Goal: Task Accomplishment & Management: Use online tool/utility

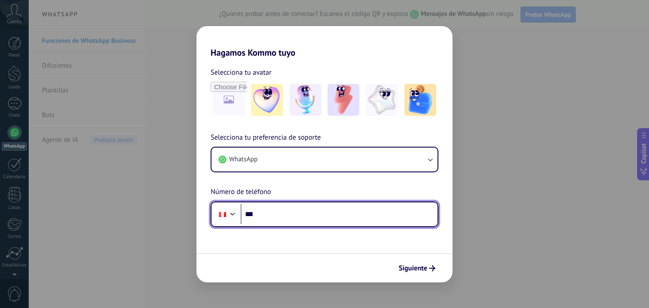
click at [307, 220] on input "***" at bounding box center [339, 214] width 197 height 20
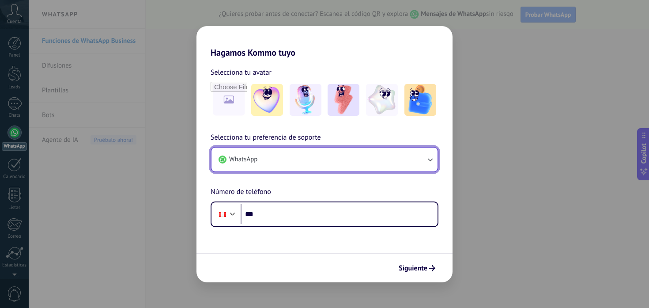
click at [311, 153] on button "WhatsApp" at bounding box center [325, 160] width 226 height 24
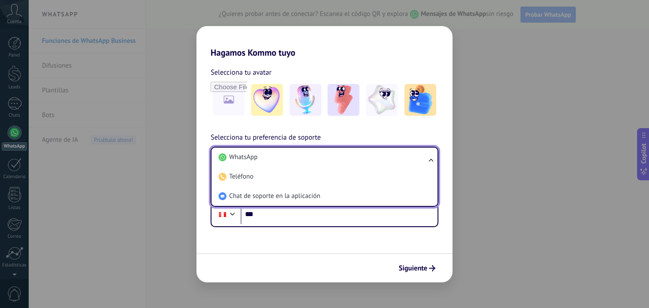
click at [311, 153] on li "WhatsApp" at bounding box center [323, 157] width 216 height 19
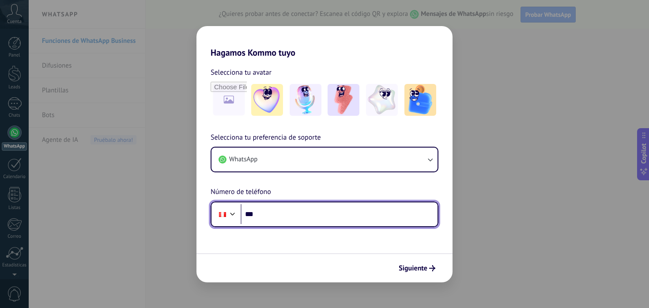
click at [289, 214] on input "***" at bounding box center [339, 214] width 197 height 20
type input "**********"
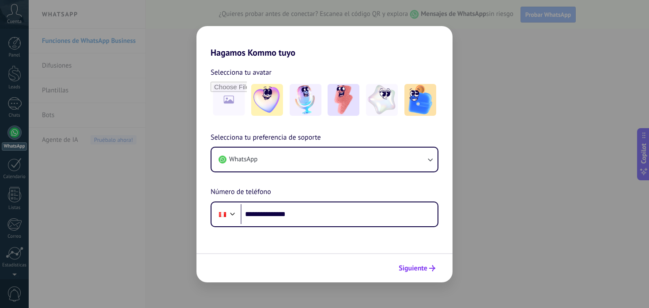
click at [425, 271] on span "Siguiente" at bounding box center [413, 268] width 29 height 6
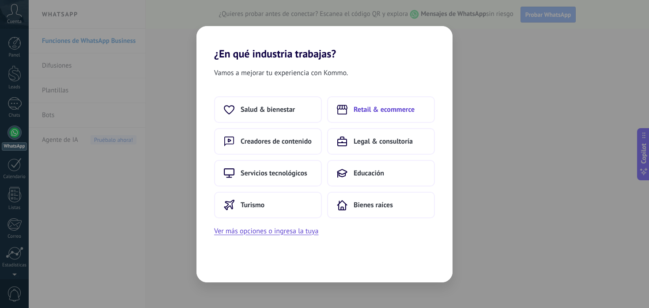
click at [368, 121] on button "Retail & ecommerce" at bounding box center [381, 109] width 108 height 27
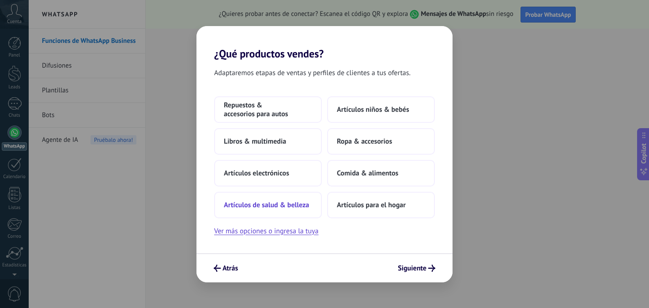
click at [301, 201] on span "Artículos de salud & belleza" at bounding box center [266, 205] width 85 height 9
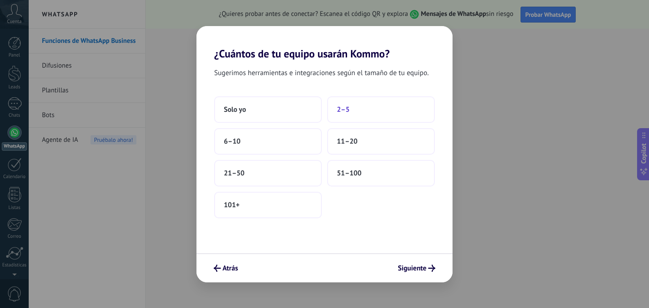
click at [352, 106] on button "2–5" at bounding box center [381, 109] width 108 height 27
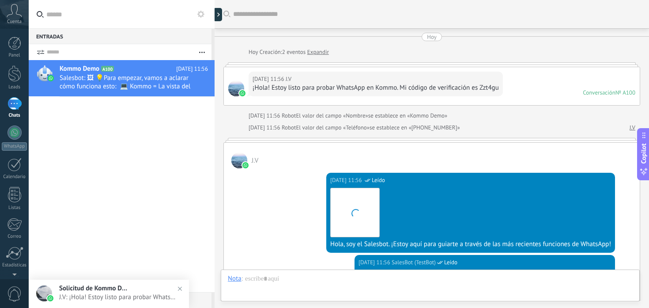
scroll to position [277, 0]
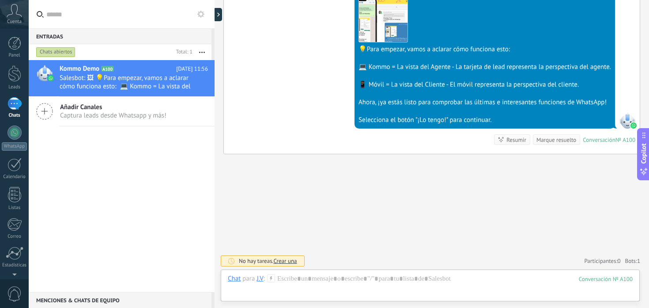
click at [230, 110] on div "[DATE] 11:56 SalesBot (TestBot) Leído Descargar 💡Para empezar, vamos a aclarar …" at bounding box center [432, 66] width 416 height 176
click at [17, 55] on div "Panel" at bounding box center [15, 56] width 26 height 6
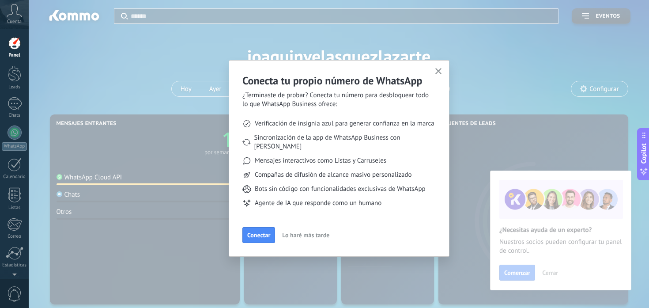
click at [436, 72] on icon "button" at bounding box center [439, 71] width 7 height 7
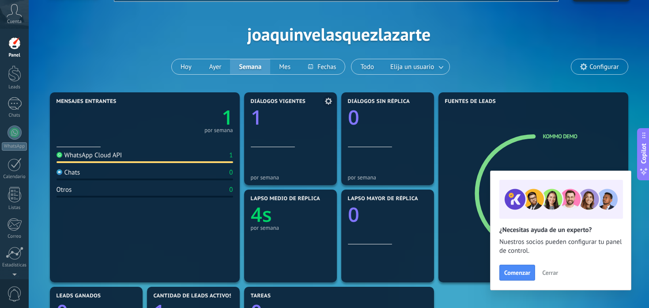
scroll to position [17, 0]
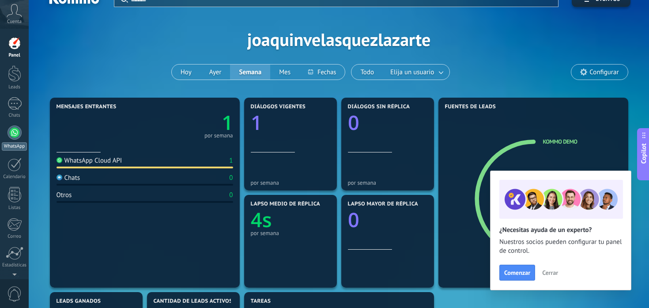
click at [14, 127] on div at bounding box center [15, 132] width 14 height 14
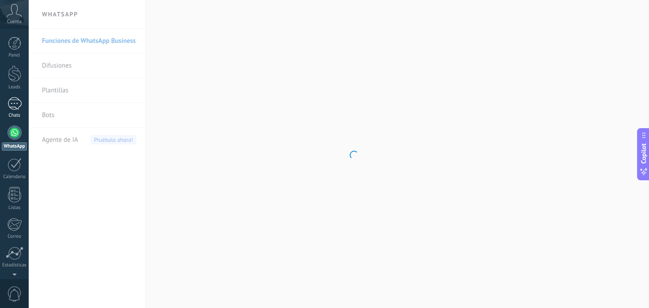
click at [14, 105] on div "1" at bounding box center [15, 103] width 14 height 13
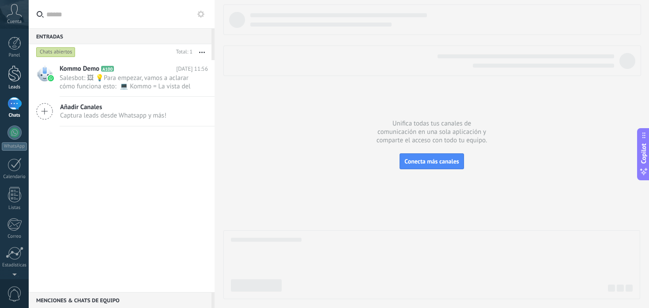
click at [15, 73] on div at bounding box center [14, 73] width 13 height 16
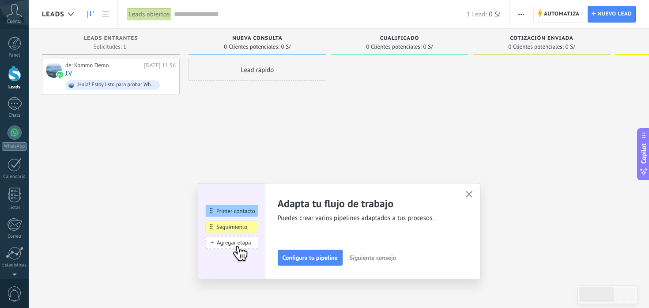
click at [117, 185] on div "de: Kommo Demo [DATE] 11:56 J.V ¡Hola! Estoy listo para probar WhatsApp en Komm…" at bounding box center [111, 155] width 138 height 193
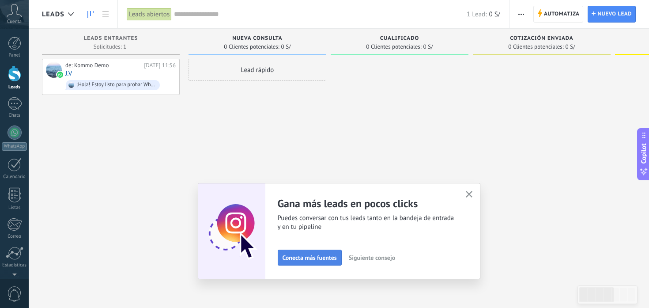
click at [286, 252] on button "Conecta más fuentes" at bounding box center [310, 258] width 64 height 16
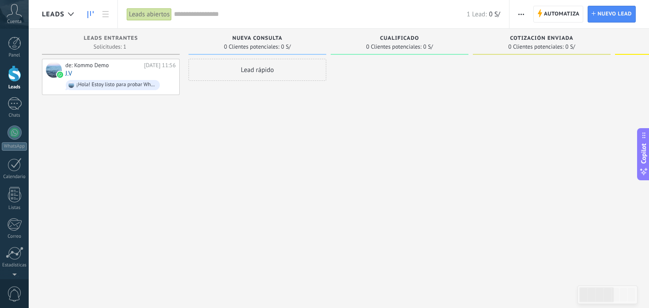
scroll to position [15, 0]
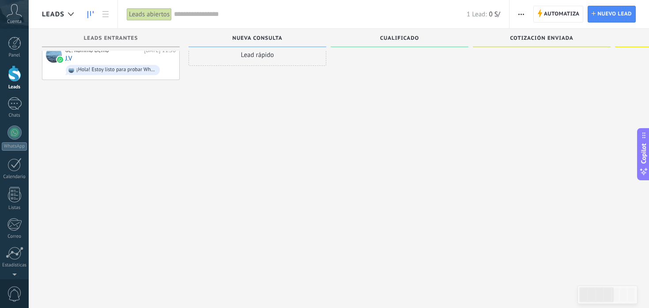
click at [15, 68] on div at bounding box center [14, 73] width 13 height 16
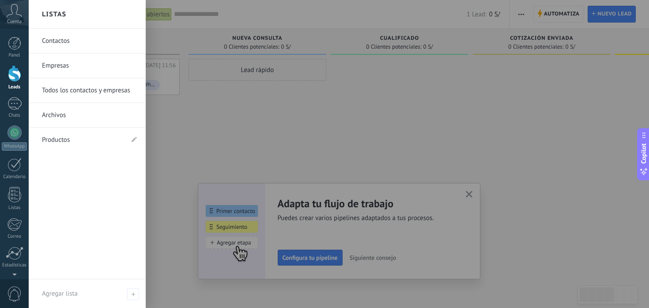
click at [92, 44] on link "Contactos" at bounding box center [89, 41] width 95 height 25
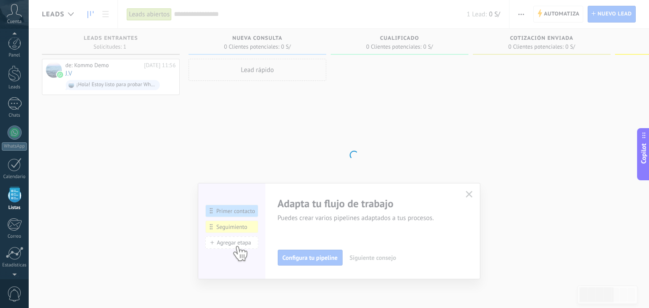
scroll to position [55, 0]
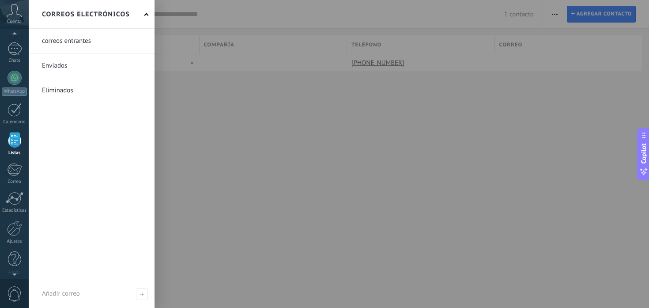
click at [142, 13] on div "Correos electrónicos" at bounding box center [92, 14] width 126 height 29
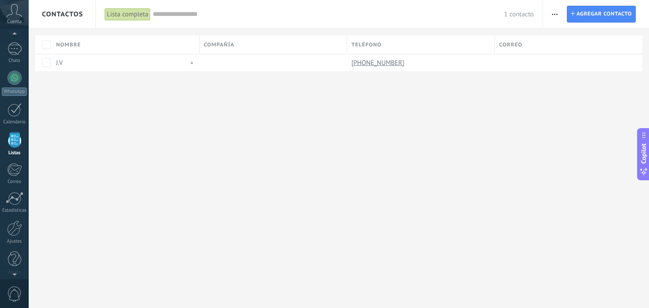
click at [11, 17] on div "Cuenta" at bounding box center [14, 14] width 29 height 29
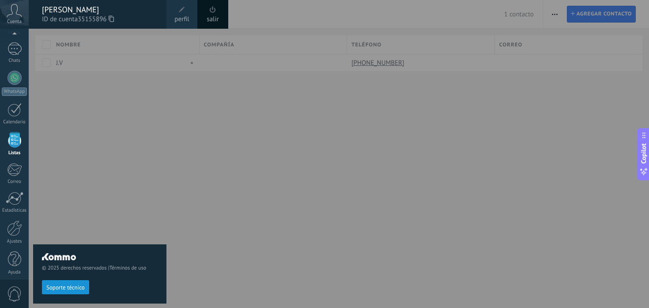
scroll to position [60, 0]
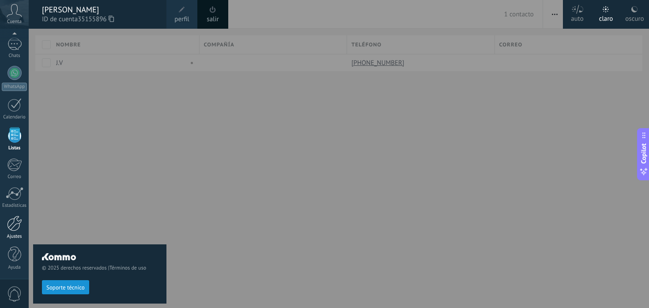
click at [16, 220] on div at bounding box center [14, 223] width 15 height 15
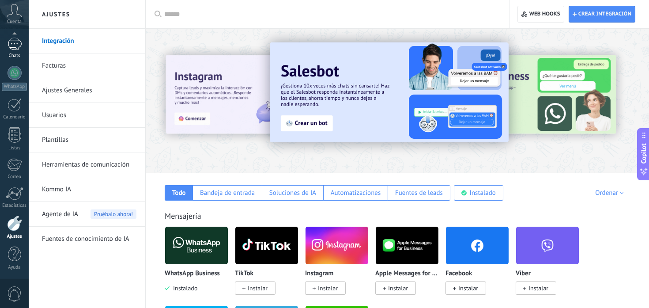
click at [11, 52] on link "1 Chats" at bounding box center [14, 48] width 29 height 21
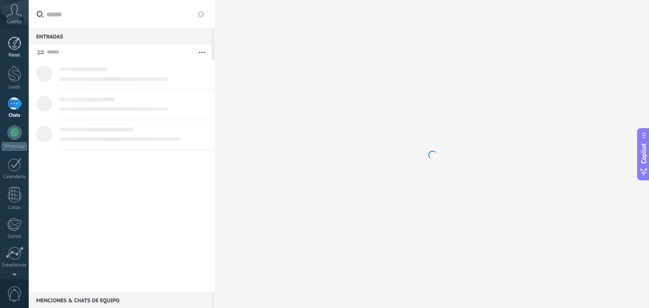
click at [19, 47] on div at bounding box center [14, 43] width 13 height 13
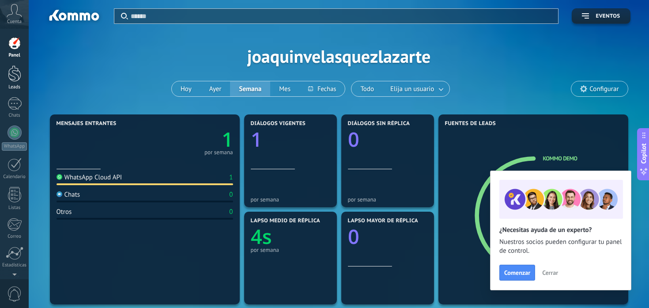
click at [8, 82] on link "Leads" at bounding box center [14, 77] width 29 height 25
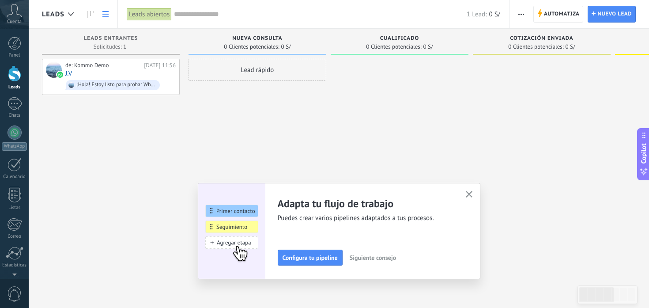
click at [108, 13] on icon at bounding box center [105, 14] width 6 height 6
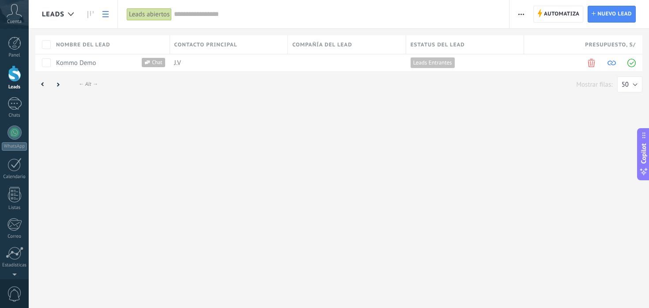
click at [90, 14] on icon at bounding box center [90, 14] width 6 height 7
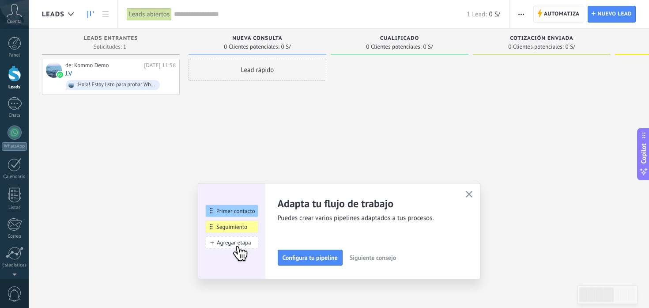
click at [558, 15] on span "Automatiza" at bounding box center [562, 14] width 36 height 16
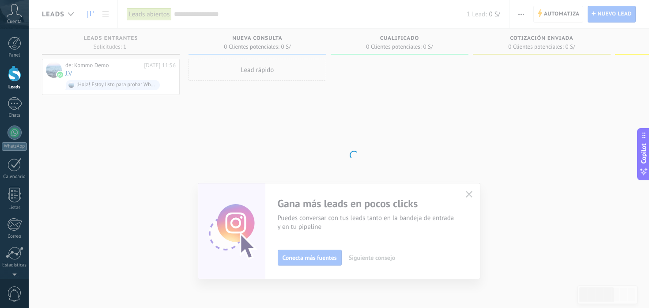
click at [469, 192] on body ".abccls-1,.abccls-2{fill-rule:evenodd}.abccls-2{fill:#fff} .abfcls-1{fill:none}…" at bounding box center [324, 154] width 649 height 308
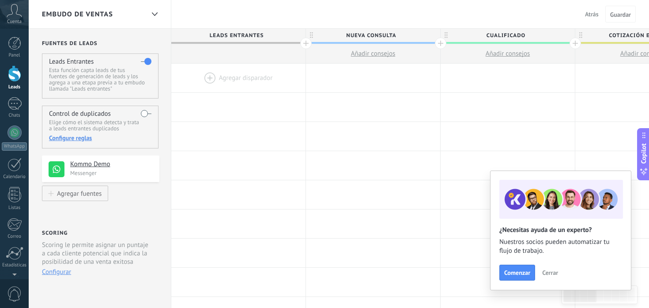
click at [212, 80] on div at bounding box center [238, 78] width 134 height 29
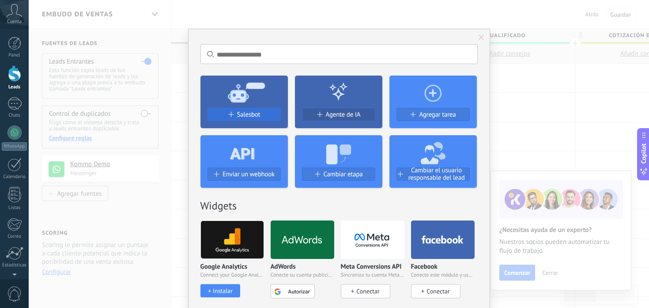
click at [245, 115] on span "Salesbot" at bounding box center [248, 115] width 23 height 8
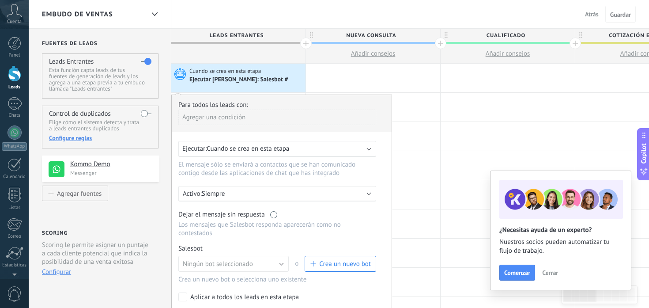
click at [249, 145] on span "Cuando se crea en esta etapa" at bounding box center [248, 148] width 83 height 8
click at [267, 152] on span "Cuando se crea en esta etapa" at bounding box center [248, 148] width 83 height 8
click at [286, 137] on div "Para todos los leads con: [PERSON_NAME] una condición Ejecutar: Cuando se crea …" at bounding box center [281, 214] width 221 height 239
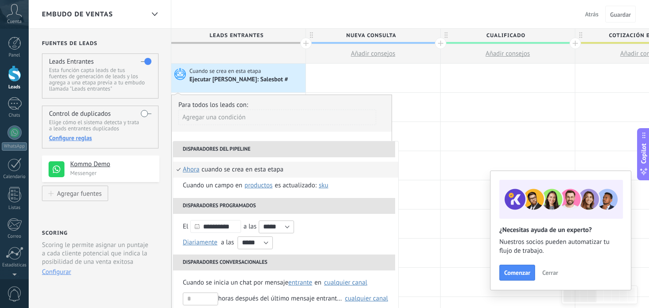
click at [212, 149] on li "Disparadores del pipeline" at bounding box center [284, 149] width 222 height 16
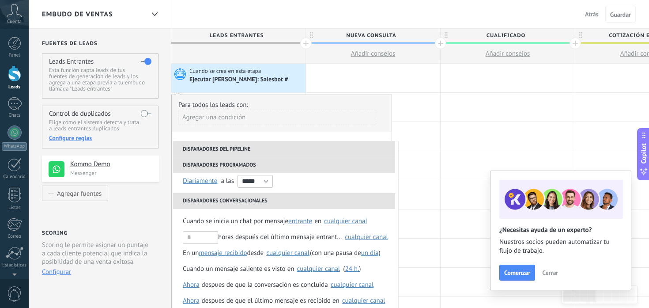
scroll to position [63, 0]
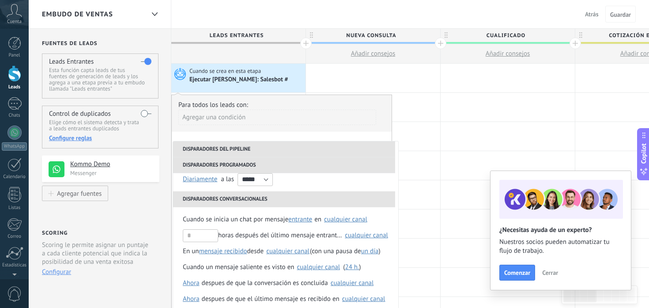
click at [238, 163] on li "Disparadores programados" at bounding box center [284, 165] width 222 height 16
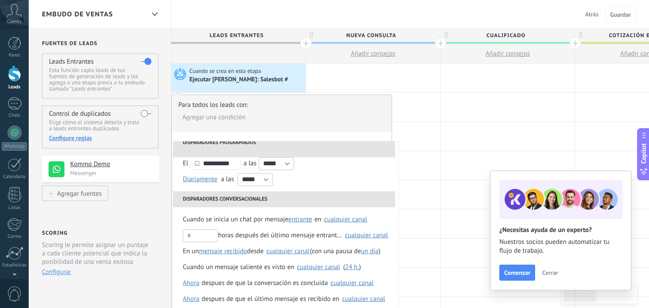
scroll to position [41, 0]
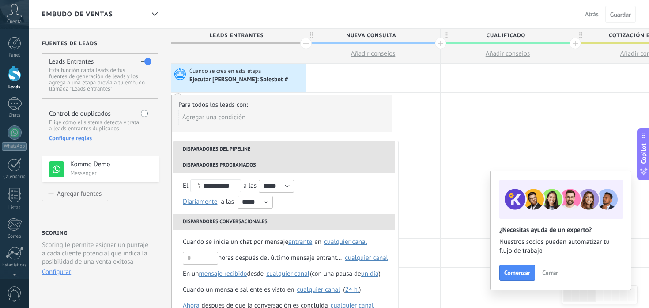
click at [250, 166] on li "Disparadores programados" at bounding box center [284, 165] width 222 height 16
click at [235, 167] on li "Disparadores programados" at bounding box center [284, 165] width 222 height 16
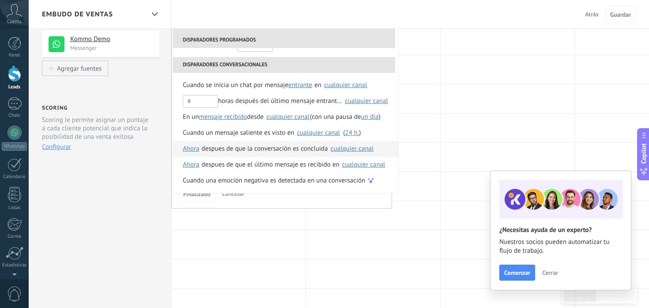
scroll to position [0, 0]
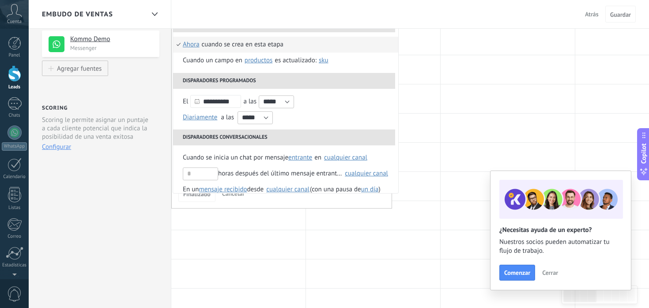
click at [270, 74] on li "Disparadores programados" at bounding box center [284, 81] width 222 height 16
click at [263, 79] on li "Disparadores programados" at bounding box center [284, 81] width 222 height 16
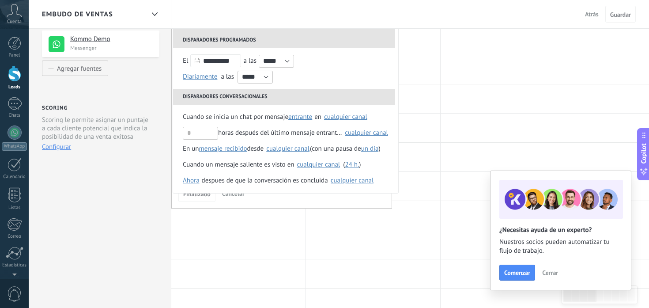
scroll to position [14, 0]
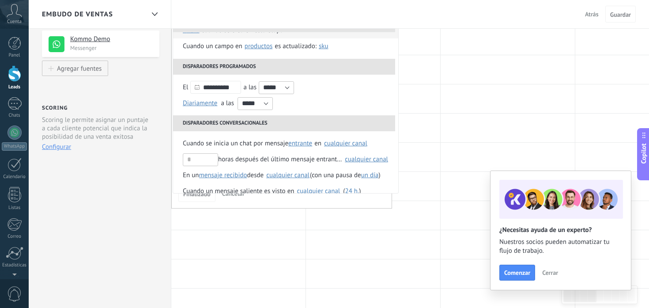
click at [216, 130] on li "Disparadores conversacionales" at bounding box center [284, 123] width 222 height 16
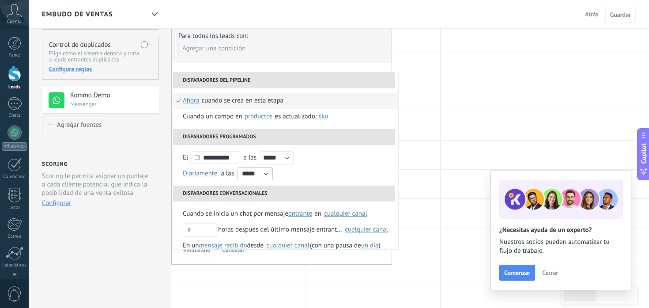
scroll to position [0, 0]
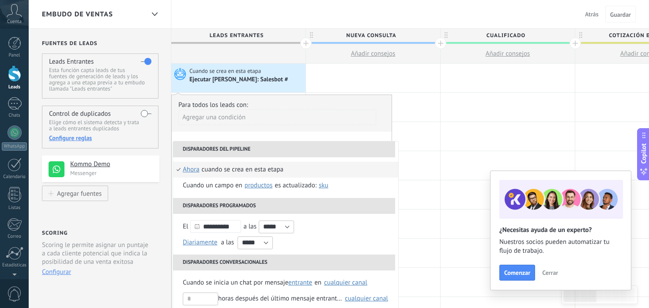
click at [201, 149] on li "Disparadores del pipeline" at bounding box center [284, 149] width 222 height 16
click at [242, 86] on div "Cuando se crea en esta etapa Ejecutar [PERSON_NAME]: Salesbot #" at bounding box center [238, 78] width 134 height 29
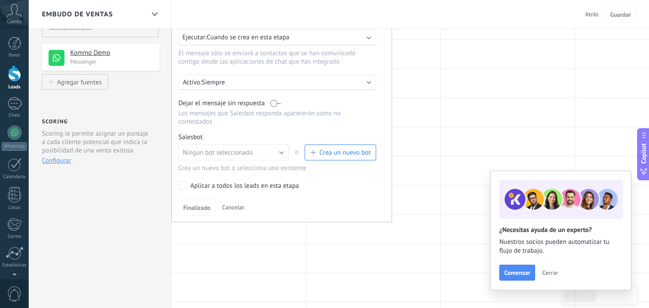
scroll to position [113, 0]
click at [321, 152] on span "Crea un nuevo bot" at bounding box center [345, 151] width 52 height 8
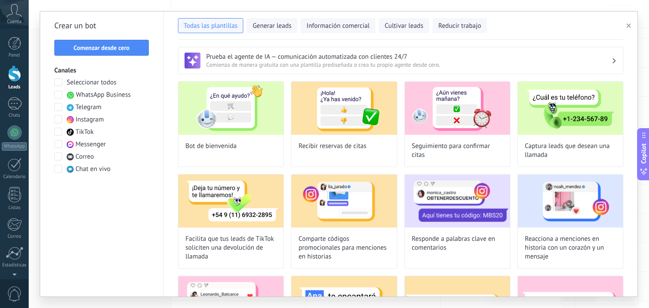
click at [61, 99] on div at bounding box center [58, 95] width 9 height 9
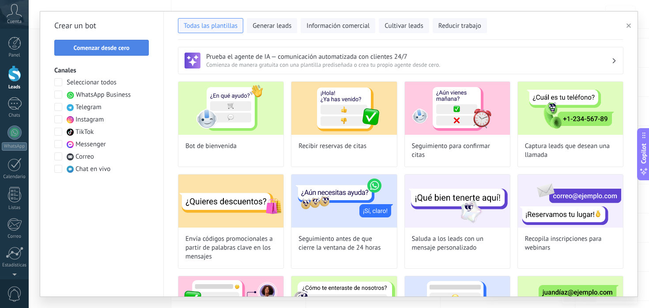
click at [117, 53] on button "Comenzar desde cero" at bounding box center [101, 48] width 95 height 16
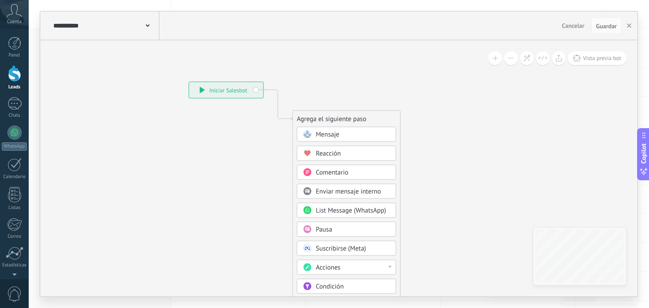
click at [324, 136] on span "Mensaje" at bounding box center [327, 134] width 23 height 8
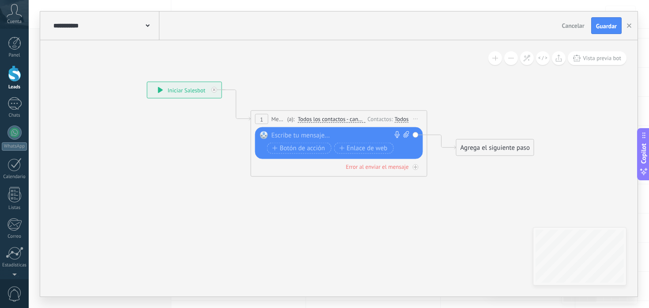
click at [330, 135] on div at bounding box center [337, 135] width 131 height 9
click at [312, 133] on div at bounding box center [337, 135] width 131 height 9
click at [20, 103] on div "1" at bounding box center [15, 103] width 14 height 13
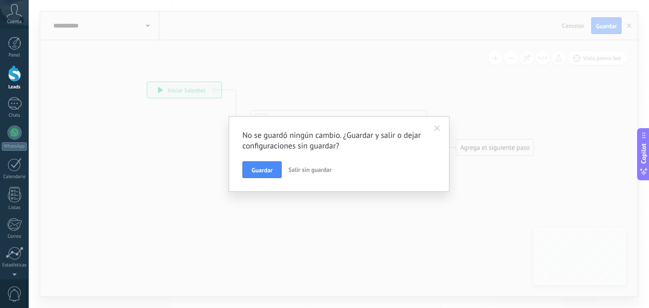
click at [307, 169] on span "Salir sin guardar" at bounding box center [309, 170] width 43 height 8
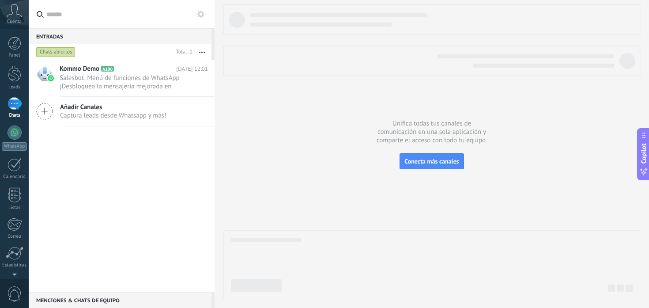
click at [118, 101] on div "Añadir Canales Captura leads desde Whatsapp y más!" at bounding box center [122, 112] width 186 height 30
click at [112, 111] on span "Captura leads desde Whatsapp y más!" at bounding box center [113, 115] width 106 height 8
click at [436, 160] on span "Conecta más canales" at bounding box center [432, 161] width 54 height 8
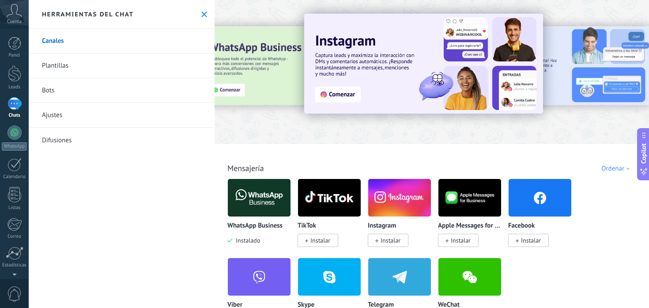
click at [239, 208] on div at bounding box center [260, 197] width 64 height 38
click at [257, 231] on div "WhatsApp Business Instalado" at bounding box center [260, 233] width 64 height 23
click at [258, 201] on img at bounding box center [259, 197] width 63 height 43
click at [243, 238] on span "Instalado" at bounding box center [246, 240] width 28 height 8
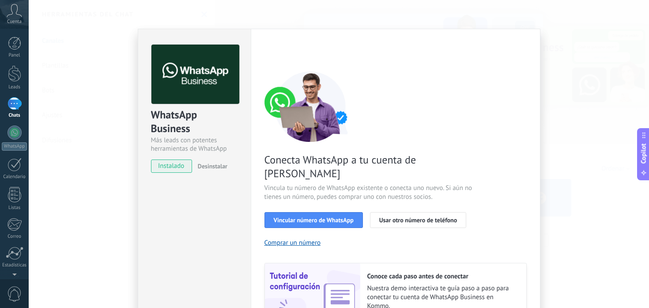
click at [579, 172] on div "WhatsApp Business Más leads con potentes herramientas de WhatsApp instalado Des…" at bounding box center [339, 154] width 621 height 308
click at [117, 191] on div "WhatsApp Business Más leads con potentes herramientas de WhatsApp instalado Des…" at bounding box center [339, 154] width 621 height 308
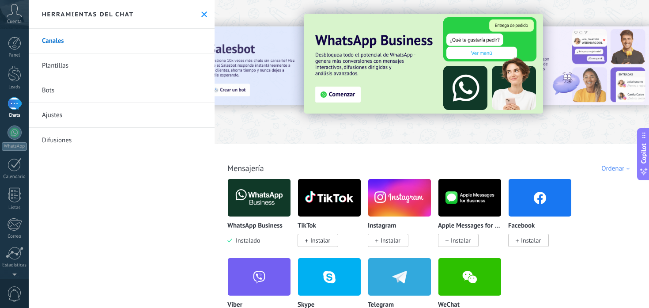
click at [194, 11] on div "Herramientas del chat" at bounding box center [122, 14] width 186 height 29
click at [197, 11] on div "Herramientas del chat" at bounding box center [122, 14] width 186 height 29
click at [201, 11] on icon at bounding box center [204, 14] width 6 height 6
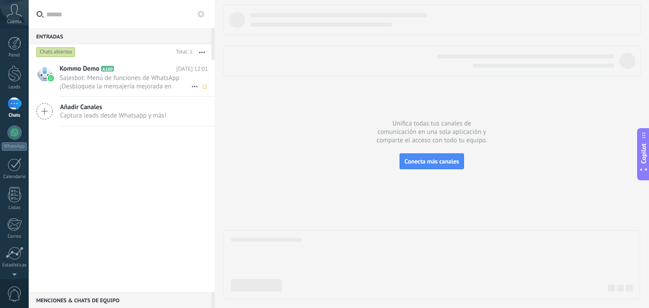
click at [140, 77] on span "Salesbot: Menú de funciones de WhatsApp ¡Desbloquea la mensajería mejorada en W…" at bounding box center [126, 82] width 132 height 17
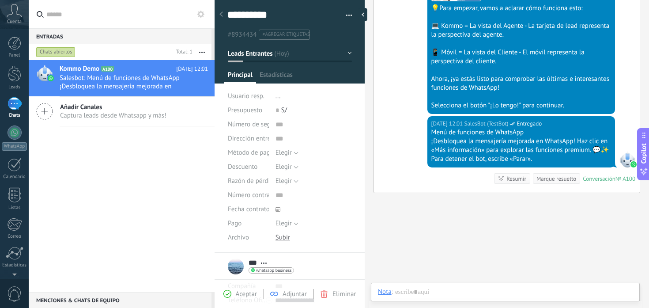
scroll to position [13, 0]
click at [218, 13] on div at bounding box center [221, 14] width 12 height 17
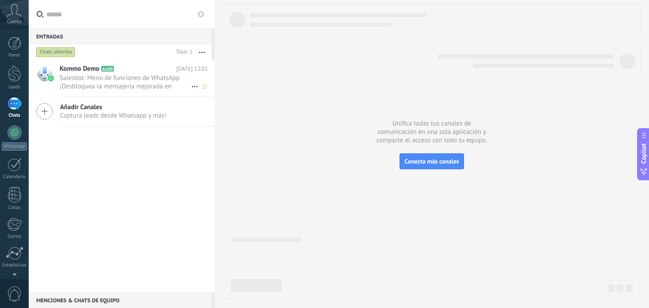
click at [147, 84] on span "Salesbot: Menú de funciones de WhatsApp ¡Desbloquea la mensajería mejorada en W…" at bounding box center [126, 82] width 132 height 17
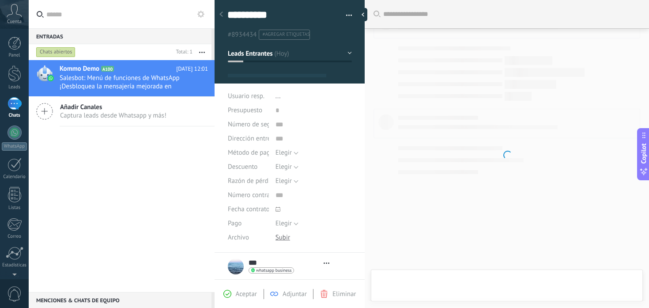
type textarea "**********"
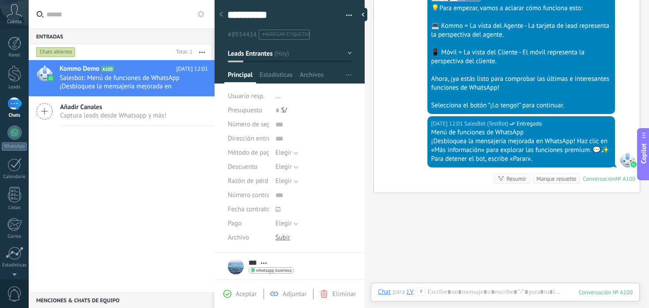
click at [145, 187] on div "Kommo Demo A100 [DATE] 12:01 Salesbot: Menú de funciones de WhatsApp ¡Desbloque…" at bounding box center [122, 176] width 186 height 232
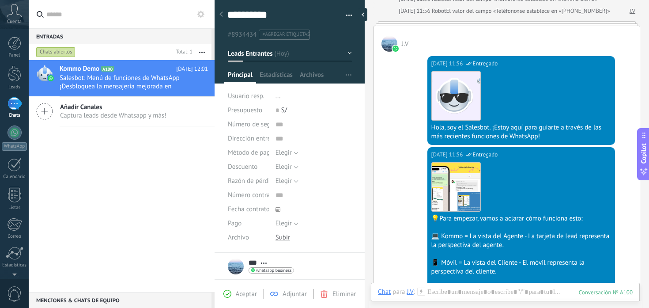
scroll to position [0, 0]
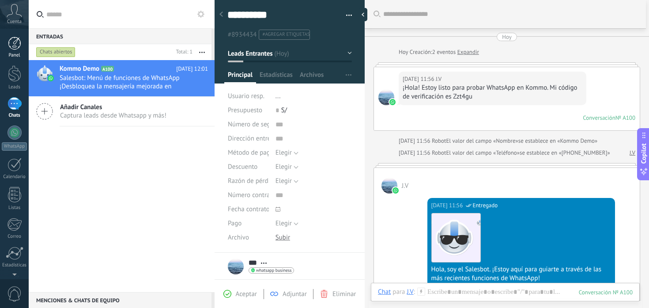
click at [14, 46] on div at bounding box center [14, 43] width 13 height 13
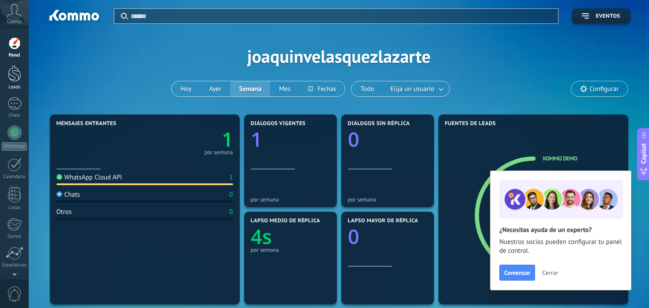
click at [15, 74] on div at bounding box center [14, 73] width 13 height 16
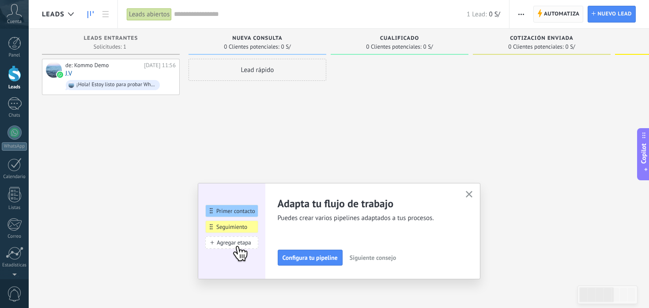
click at [561, 18] on span "Automatiza" at bounding box center [562, 14] width 36 height 16
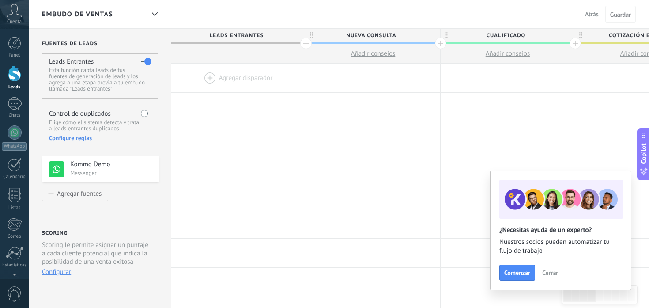
click at [226, 75] on div at bounding box center [238, 78] width 134 height 29
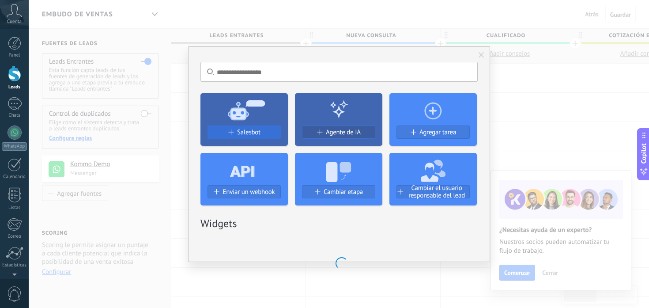
click at [255, 134] on span "Salesbot" at bounding box center [248, 133] width 23 height 8
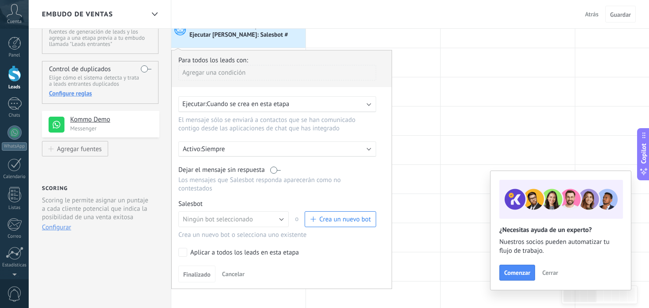
scroll to position [62, 0]
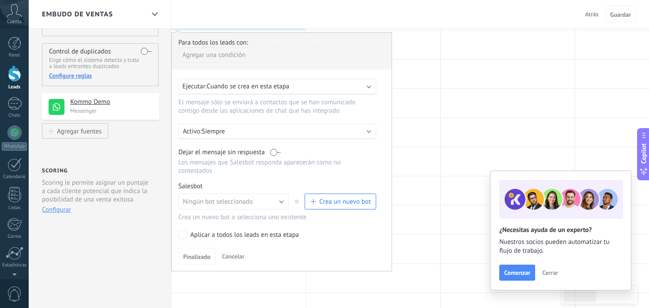
click at [321, 203] on span "Crea un nuevo bot" at bounding box center [345, 201] width 52 height 8
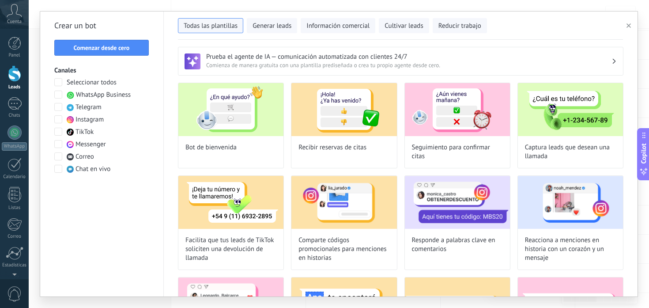
click at [115, 91] on span "WhatsApp Business" at bounding box center [103, 95] width 55 height 9
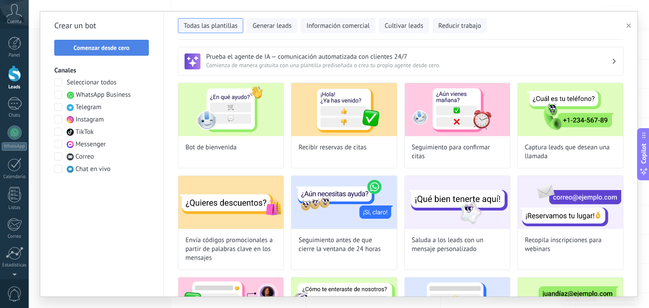
click at [127, 45] on span "Comenzar desde cero" at bounding box center [102, 48] width 56 height 6
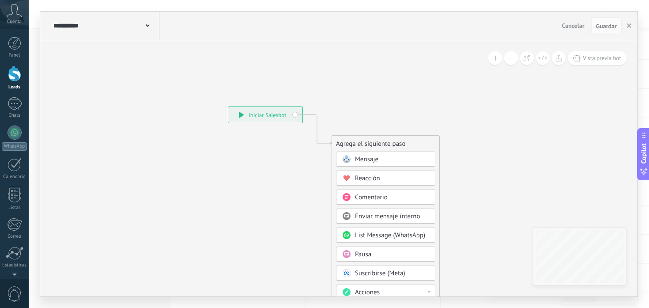
click at [351, 152] on div "Mensaje" at bounding box center [385, 159] width 99 height 15
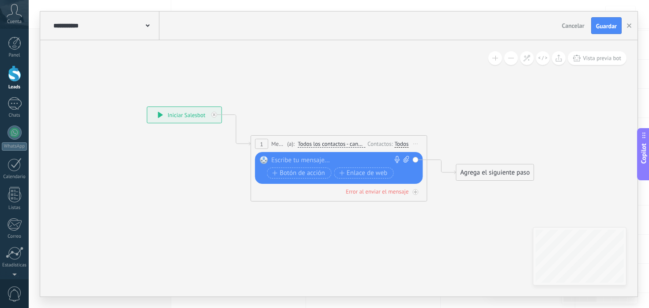
click at [315, 164] on div at bounding box center [337, 160] width 131 height 9
paste div
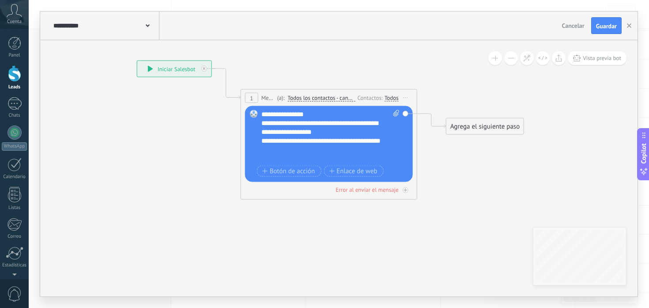
click at [351, 153] on div "**********" at bounding box center [326, 146] width 129 height 18
click at [308, 111] on div "**********" at bounding box center [331, 136] width 138 height 53
click at [358, 190] on div "Error al enviar el mensaje" at bounding box center [367, 190] width 63 height 8
click at [308, 169] on span "Botón de acción" at bounding box center [288, 170] width 53 height 7
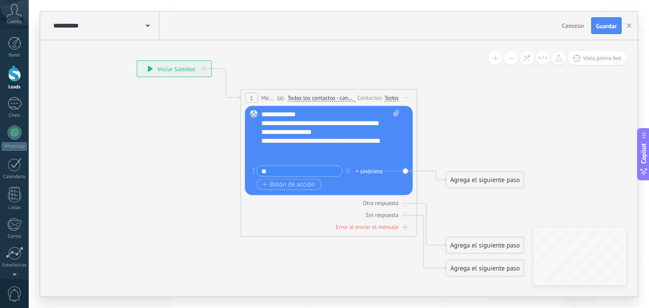
type input "**"
click at [302, 185] on span "Botón de acción" at bounding box center [288, 184] width 53 height 7
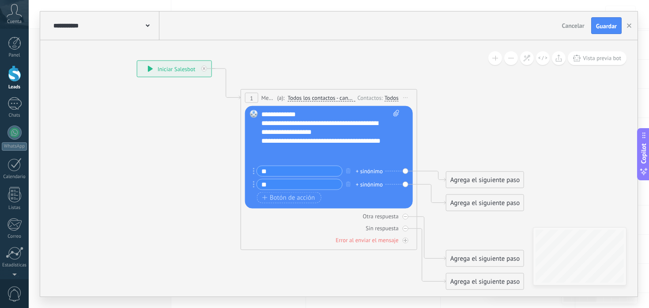
type input "**"
click at [207, 171] on icon at bounding box center [315, 176] width 799 height 672
click at [464, 178] on div "Agrega el siguiente paso" at bounding box center [485, 180] width 77 height 15
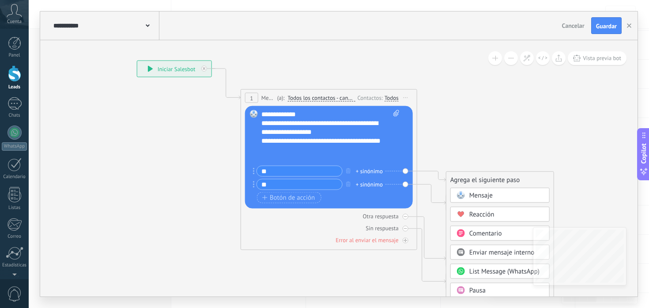
click at [465, 193] on span at bounding box center [460, 195] width 17 height 7
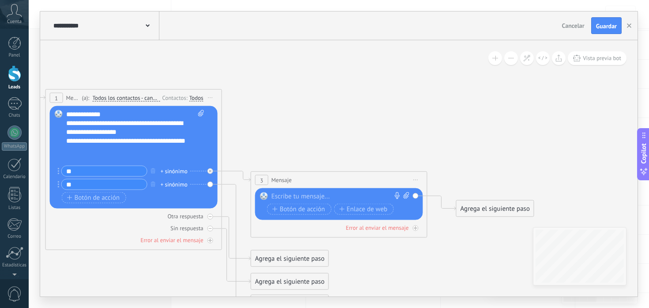
click at [364, 194] on div at bounding box center [337, 196] width 131 height 9
paste div
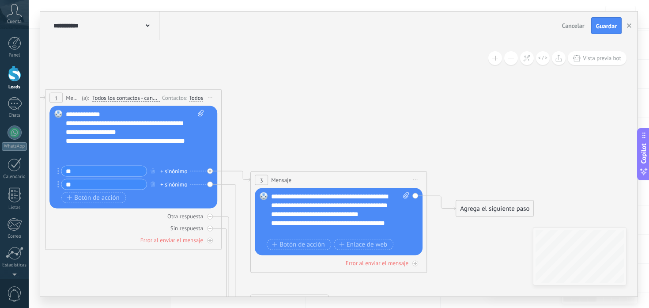
click at [341, 136] on icon at bounding box center [222, 186] width 1005 height 693
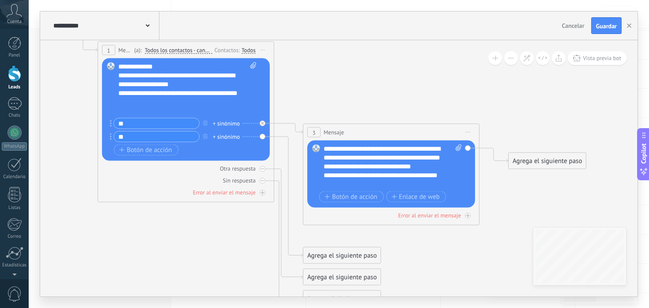
click at [181, 136] on input "**" at bounding box center [156, 137] width 85 height 10
click at [320, 253] on div "Agrega el siguiente paso" at bounding box center [342, 255] width 77 height 15
click at [338, 276] on div "Mensaje" at bounding box center [356, 270] width 99 height 15
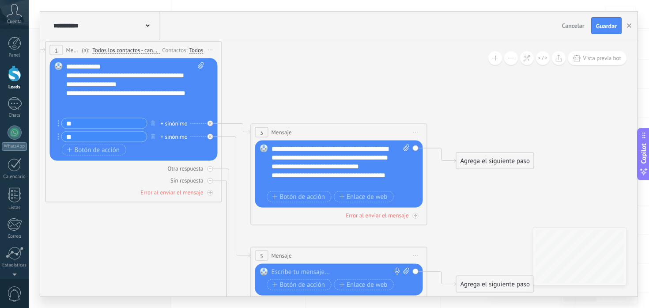
click at [342, 276] on div at bounding box center [337, 272] width 131 height 9
paste div
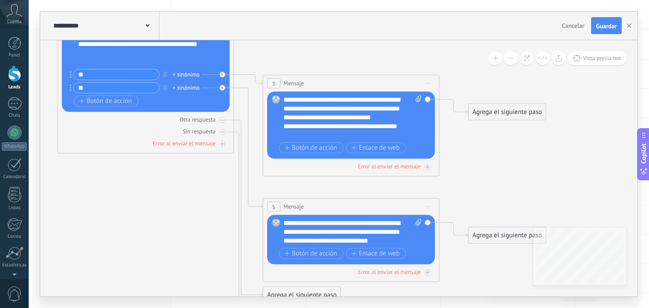
click at [431, 84] on span "Iniciar vista previa aquí Cambiar nombre Duplicar [GEOGRAPHIC_DATA]" at bounding box center [428, 83] width 14 height 13
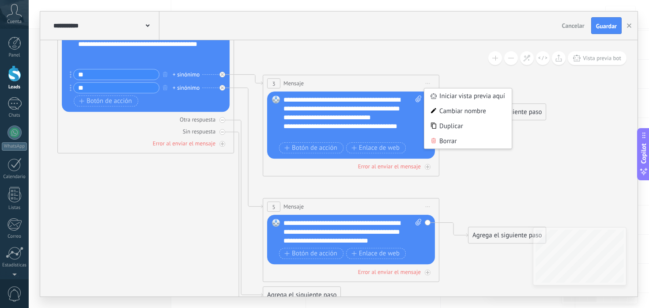
click at [436, 168] on div "3 Mensaje ******* (a): Todos los contactos - canales seleccionados Todos los co…" at bounding box center [351, 126] width 177 height 102
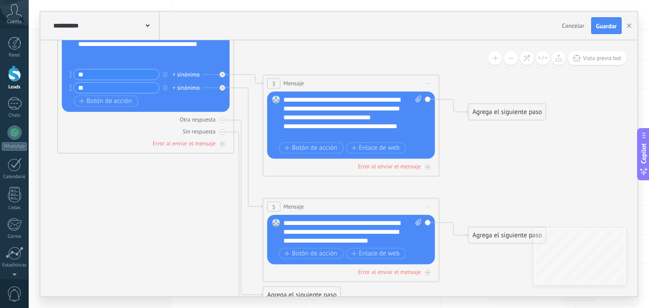
click at [495, 111] on div "Agrega el siguiente paso" at bounding box center [507, 112] width 77 height 15
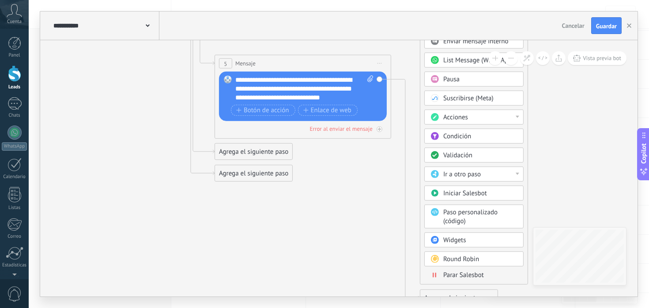
click at [460, 275] on span "Parar Salesbot" at bounding box center [464, 275] width 41 height 8
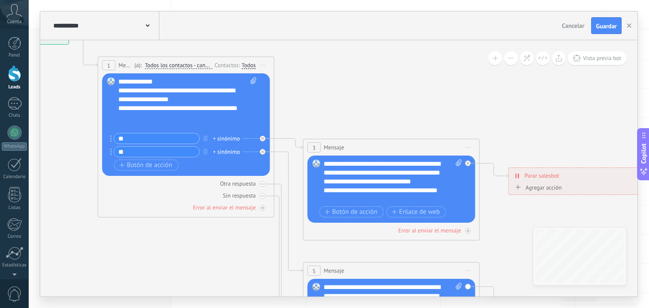
click at [220, 137] on div "+ sinónimo" at bounding box center [226, 138] width 27 height 9
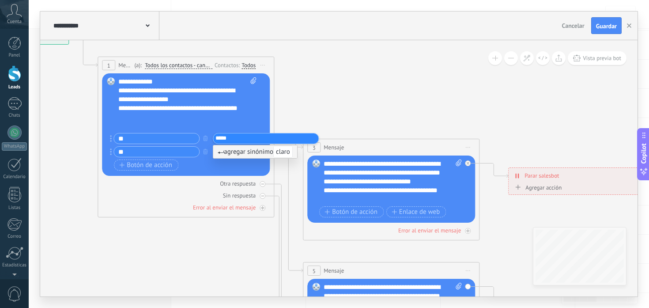
type input "*****"
click at [318, 110] on icon at bounding box center [275, 199] width 1005 height 785
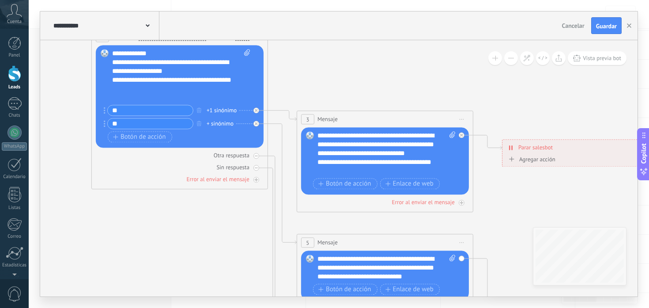
click at [295, 192] on icon at bounding box center [269, 171] width 1005 height 785
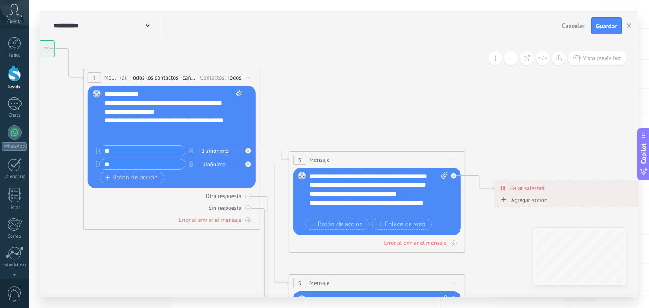
click at [135, 138] on div at bounding box center [168, 138] width 129 height 9
click at [249, 165] on icon at bounding box center [248, 164] width 3 height 3
click at [248, 149] on div at bounding box center [249, 151] width 6 height 6
click at [456, 159] on icon at bounding box center [454, 159] width 4 height 1
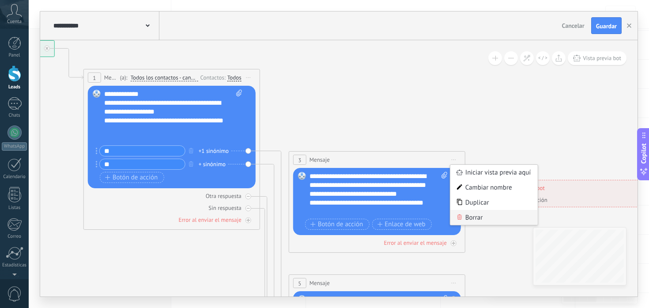
click at [469, 214] on div "Borrar" at bounding box center [494, 217] width 87 height 15
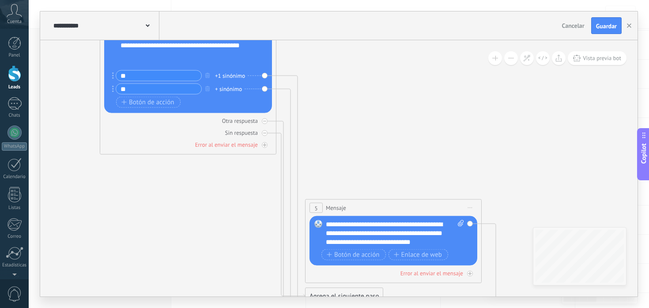
click at [478, 213] on div "5 Mensaje ******* (a): Todos los contactos - canales seleccionados Todos los co…" at bounding box center [394, 208] width 176 height 16
click at [473, 211] on span "Iniciar vista previa aquí Cambiar nombre Duplicar [GEOGRAPHIC_DATA]" at bounding box center [470, 207] width 14 height 13
click at [479, 268] on div "Borrar" at bounding box center [510, 265] width 87 height 15
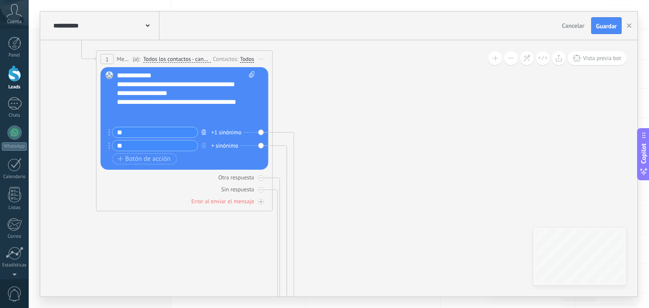
click at [201, 131] on button "button" at bounding box center [204, 131] width 10 height 11
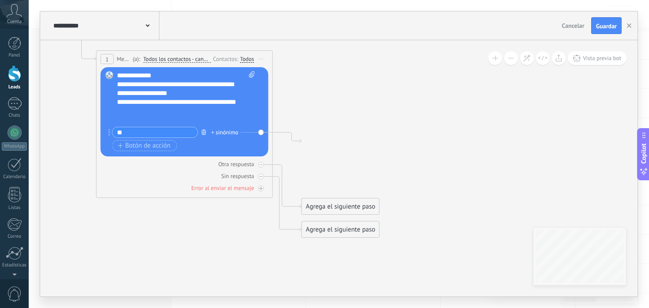
click at [201, 131] on button "button" at bounding box center [204, 131] width 10 height 11
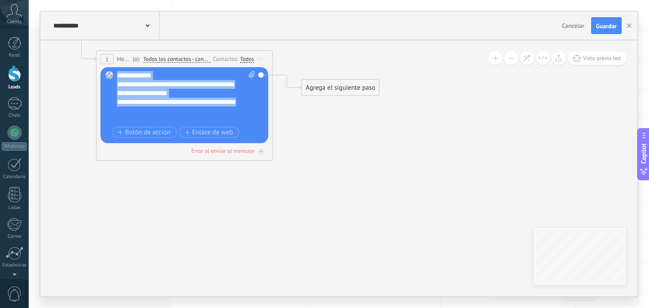
drag, startPoint x: 144, startPoint y: 111, endPoint x: 116, endPoint y: 68, distance: 51.5
click at [116, 68] on div "Reemplazar Quitar Convertir a mensaje de voz Arrastre la imagen aquí para adjun…" at bounding box center [185, 105] width 168 height 76
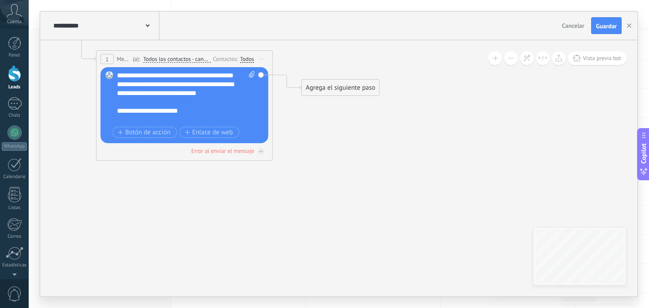
click at [125, 76] on div "**********" at bounding box center [186, 97] width 138 height 53
click at [156, 132] on span "Botón de acción" at bounding box center [144, 132] width 53 height 7
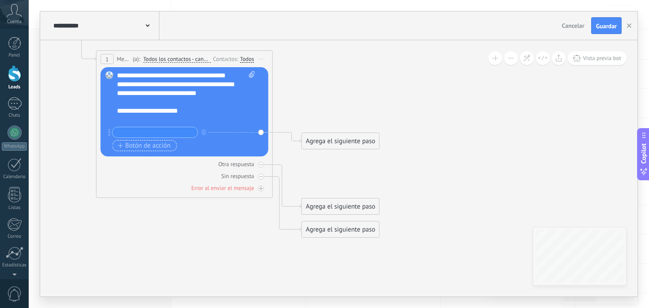
paste input "*********"
type input "*********"
click at [156, 145] on span "Botón de acción" at bounding box center [144, 145] width 53 height 7
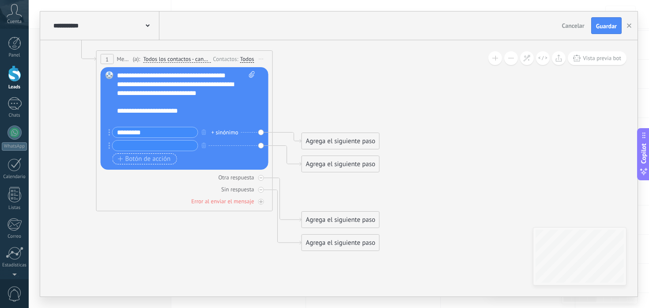
click at [156, 145] on input "text" at bounding box center [155, 145] width 85 height 10
click at [155, 157] on span "Botón de acción" at bounding box center [144, 159] width 53 height 7
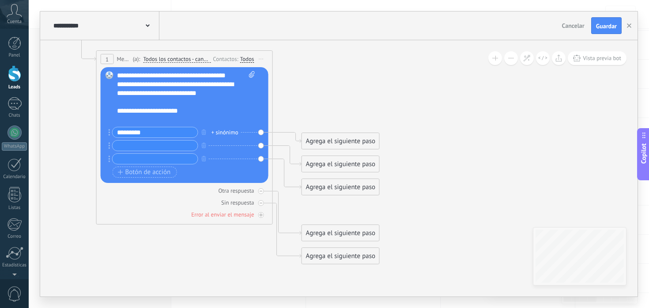
click at [132, 145] on input "text" at bounding box center [155, 145] width 85 height 10
paste input "**********"
type input "**********"
click at [157, 160] on input "text" at bounding box center [155, 159] width 85 height 10
paste input "**********"
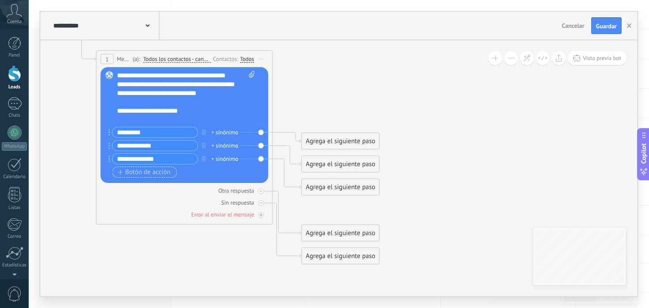
type input "**********"
click at [153, 172] on span "Botón de acción" at bounding box center [144, 172] width 53 height 7
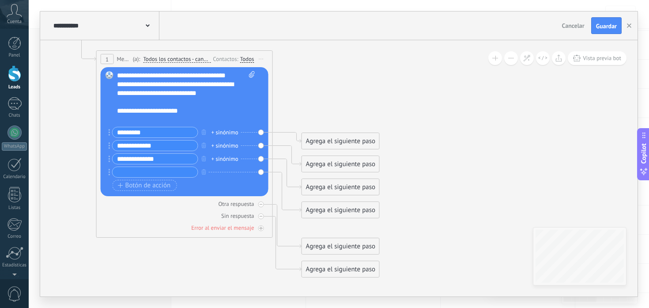
paste input "**********"
type input "**********"
click at [317, 109] on icon at bounding box center [171, 150] width 799 height 698
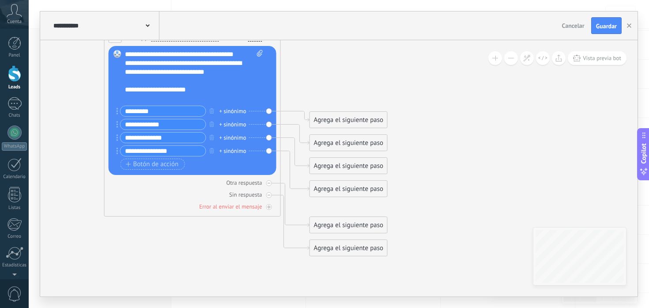
click at [130, 112] on input "*********" at bounding box center [163, 111] width 85 height 10
type input "*********"
click at [133, 124] on input "**********" at bounding box center [163, 124] width 85 height 10
type input "**********"
click at [137, 139] on input "**********" at bounding box center [163, 138] width 85 height 10
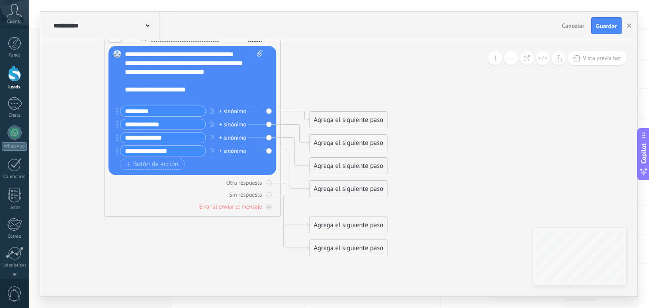
type input "**********"
click at [132, 152] on input "**********" at bounding box center [163, 151] width 85 height 10
type input "**********"
click at [233, 116] on div "********* + sinónimo" at bounding box center [188, 111] width 142 height 11
click at [233, 113] on div "+ sinónimo" at bounding box center [233, 111] width 27 height 9
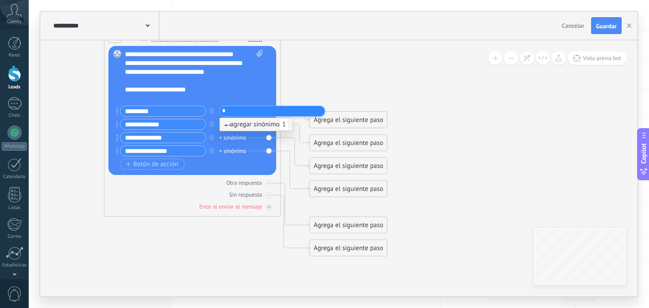
type input "*"
click at [231, 139] on div "+ sinónimo" at bounding box center [233, 137] width 27 height 9
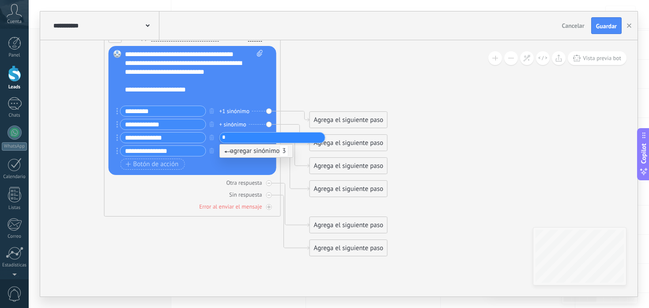
type input "*"
click at [234, 123] on div "+ sinónimo" at bounding box center [233, 124] width 27 height 9
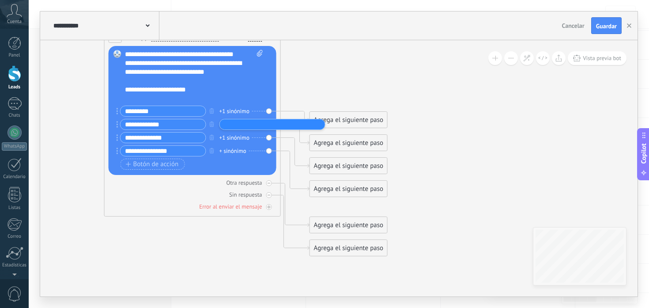
type input "*"
click at [235, 111] on div "+1 sinónimo" at bounding box center [235, 111] width 30 height 9
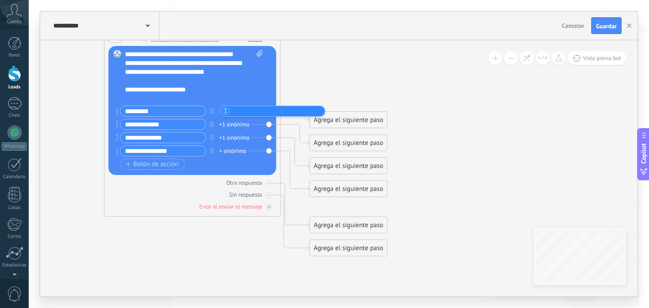
click at [229, 150] on div "+ sinónimo" at bounding box center [233, 151] width 27 height 9
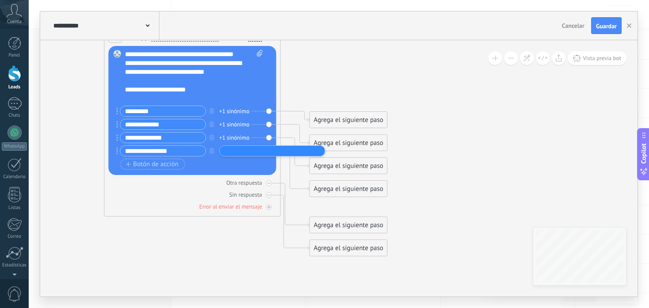
type input "*"
click at [228, 106] on div "********* +1 sinónimo" at bounding box center [188, 111] width 142 height 11
click at [228, 117] on div "**********" at bounding box center [192, 132] width 142 height 53
click at [234, 112] on div "+1 sinónimo" at bounding box center [235, 111] width 30 height 9
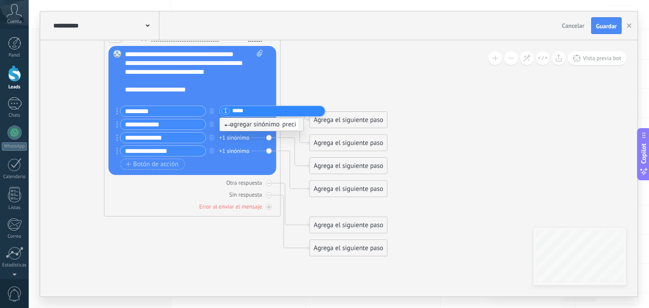
type input "******"
click at [232, 120] on div "+1 sinónimo" at bounding box center [235, 124] width 30 height 9
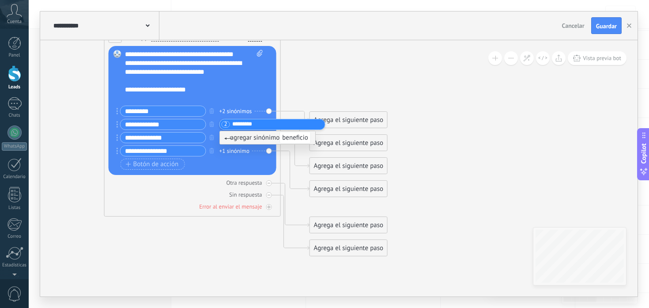
type input "**********"
click at [229, 141] on div "+1 sinónimo" at bounding box center [235, 137] width 30 height 9
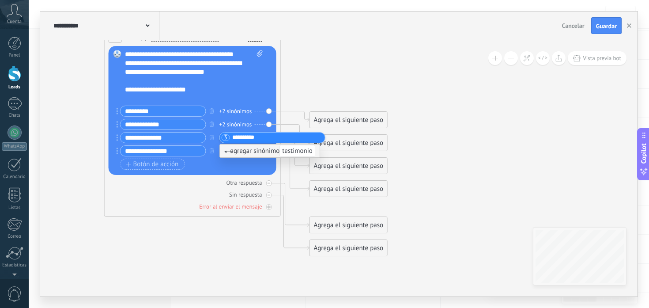
type input "**********"
click at [237, 149] on div "+1 sinónimo" at bounding box center [235, 151] width 30 height 9
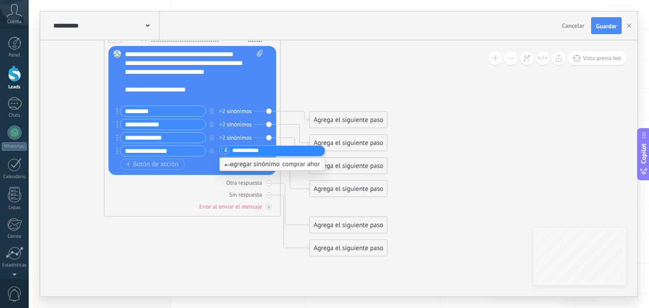
type input "**********"
click at [330, 119] on div "Agrega el siguiente paso" at bounding box center [348, 120] width 77 height 15
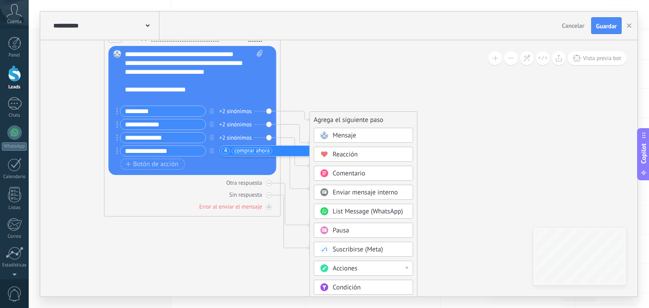
click at [363, 137] on div "Mensaje" at bounding box center [370, 135] width 74 height 9
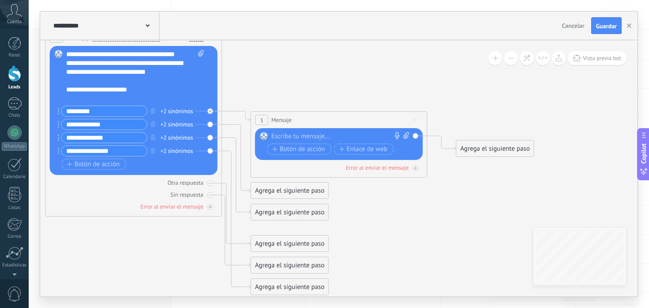
click at [356, 137] on div at bounding box center [337, 136] width 131 height 9
paste div
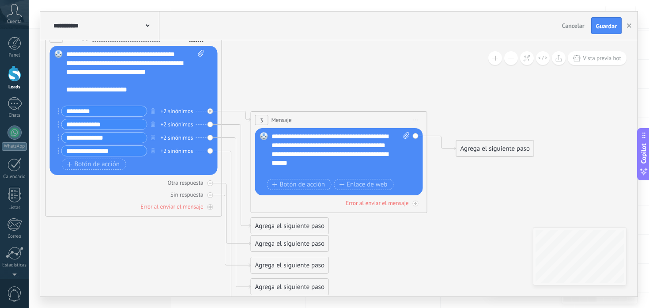
click at [285, 221] on div "Agrega el siguiente paso" at bounding box center [289, 226] width 77 height 15
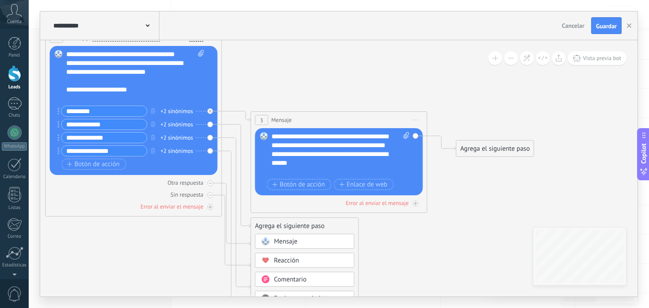
click at [294, 239] on span "Mensaje" at bounding box center [285, 241] width 23 height 8
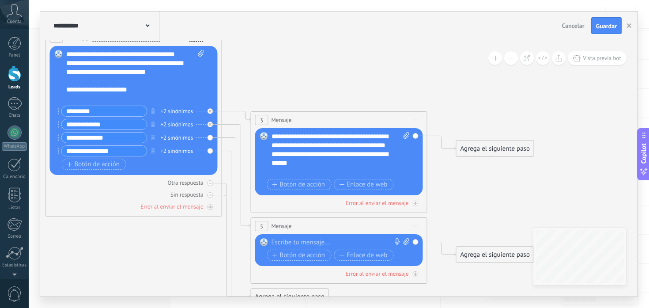
click at [294, 239] on div at bounding box center [337, 242] width 131 height 9
paste div
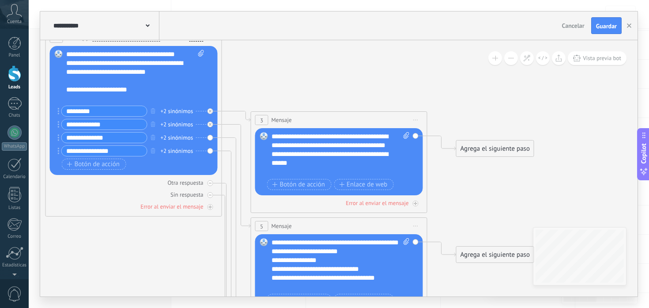
click at [460, 236] on icon at bounding box center [223, 191] width 1005 height 823
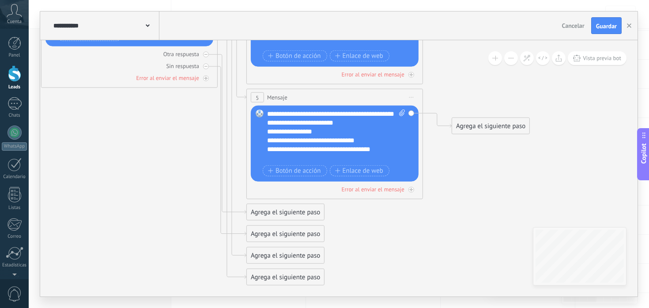
click at [274, 212] on div "Agrega el siguiente paso" at bounding box center [285, 212] width 77 height 15
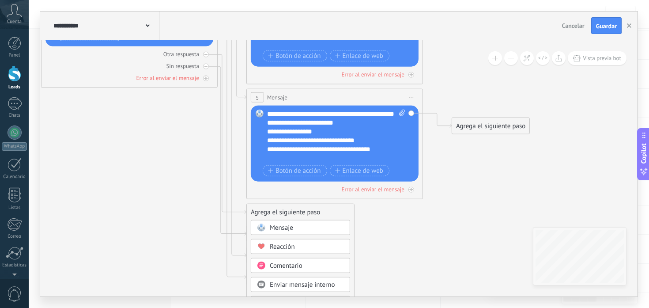
click at [290, 224] on span "Mensaje" at bounding box center [281, 228] width 23 height 8
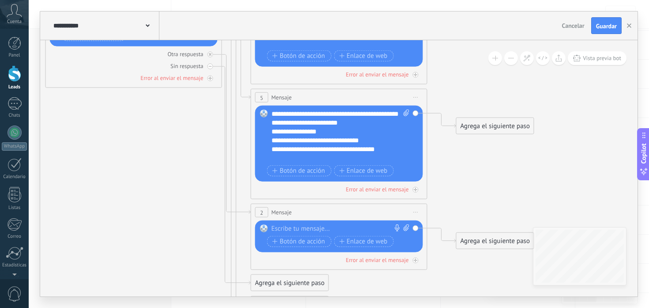
click at [293, 226] on div at bounding box center [337, 228] width 131 height 9
paste div
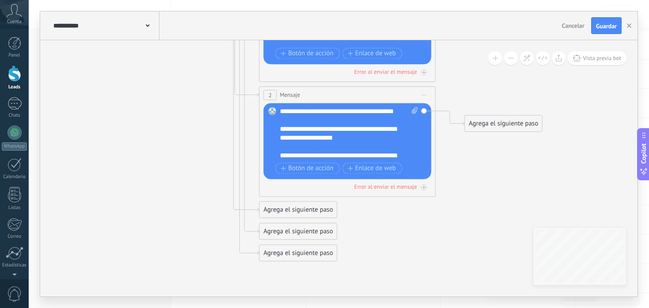
click at [311, 212] on div "Agrega el siguiente paso" at bounding box center [298, 209] width 77 height 15
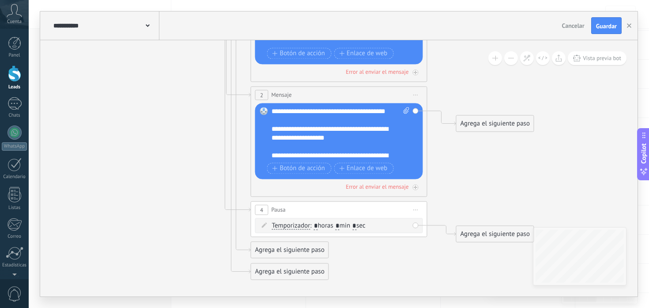
click at [329, 212] on div "4 Pausa ***** Iniciar vista previa aquí Cambiar nombre Duplicar [GEOGRAPHIC_DAT…" at bounding box center [339, 209] width 176 height 16
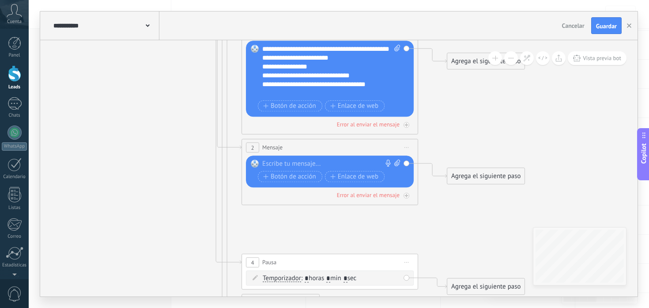
click at [296, 168] on div at bounding box center [327, 163] width 131 height 9
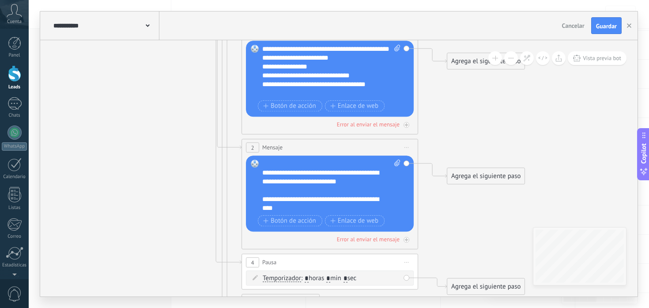
scroll to position [35, 0]
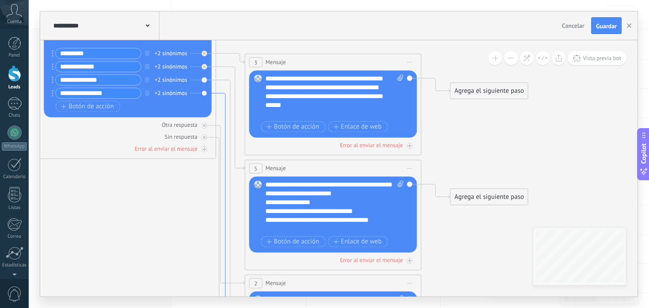
click at [219, 95] on icon at bounding box center [230, 277] width 29 height 368
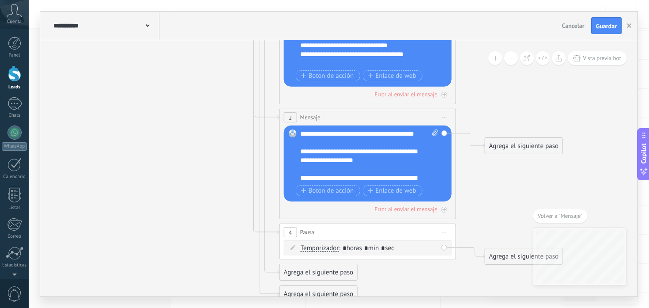
click at [447, 233] on span "Iniciar vista previa aquí Cambiar nombre Duplicar [GEOGRAPHIC_DATA]" at bounding box center [445, 232] width 14 height 13
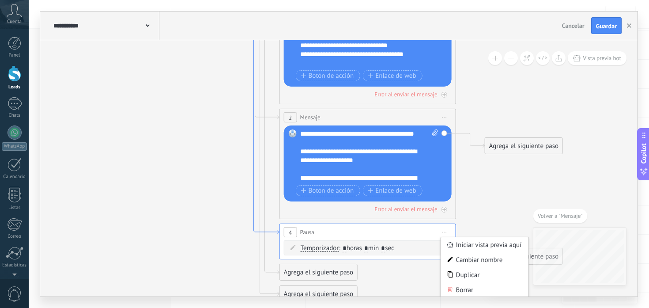
click at [254, 214] on icon at bounding box center [265, 102] width 29 height 262
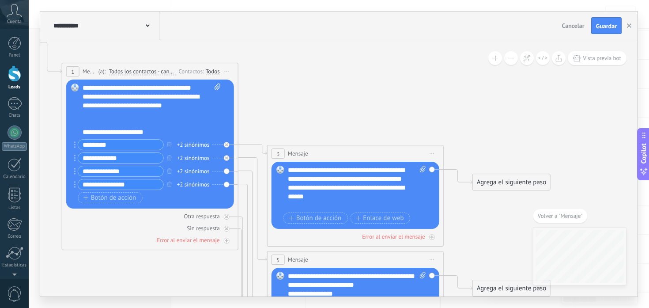
click at [235, 185] on div "1 Mensaje ******* (a): Todos los contactos - canales seleccionados Todos los co…" at bounding box center [150, 156] width 177 height 187
click at [217, 183] on div "**********" at bounding box center [149, 165] width 142 height 53
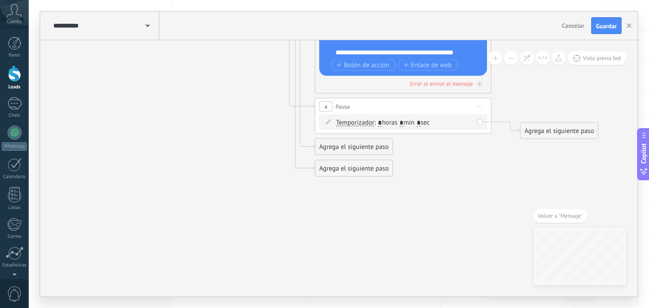
click at [340, 167] on div "Agrega el siguiente paso" at bounding box center [353, 168] width 77 height 15
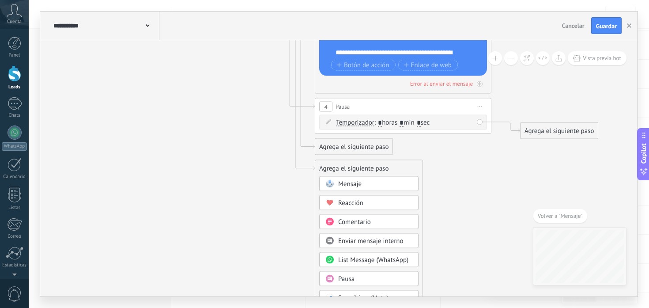
click at [342, 181] on span "Mensaje" at bounding box center [349, 184] width 23 height 8
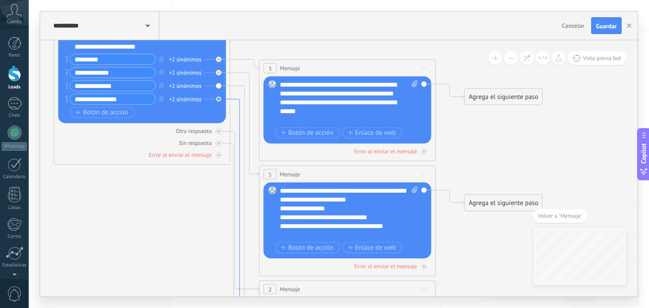
click at [240, 146] on icon at bounding box center [245, 283] width 29 height 368
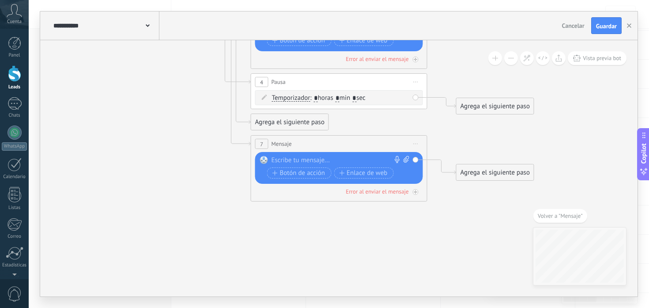
click at [270, 118] on div "Agrega el siguiente paso" at bounding box center [289, 122] width 77 height 15
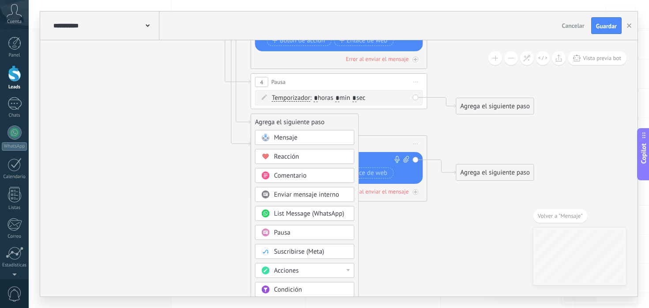
click at [324, 137] on div "Mensaje" at bounding box center [311, 137] width 74 height 9
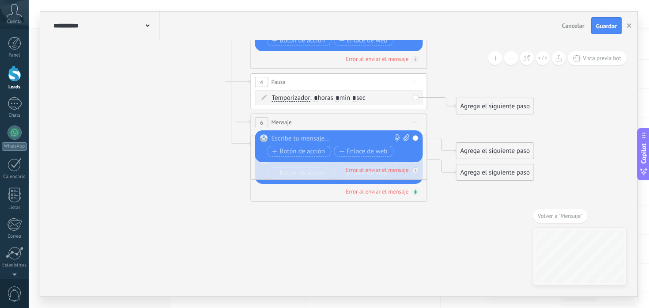
click at [420, 194] on div "Error al enviar el mensaje" at bounding box center [339, 191] width 168 height 8
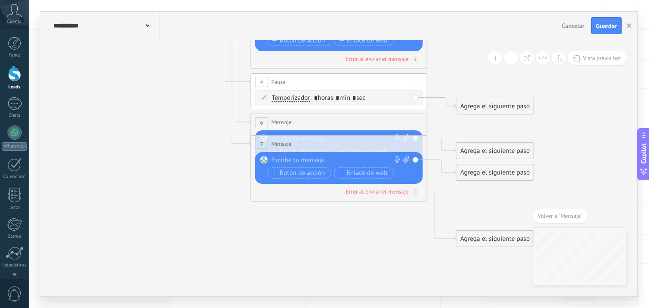
click at [415, 141] on span "Iniciar vista previa aquí Cambiar nombre Duplicar [GEOGRAPHIC_DATA]" at bounding box center [416, 143] width 14 height 13
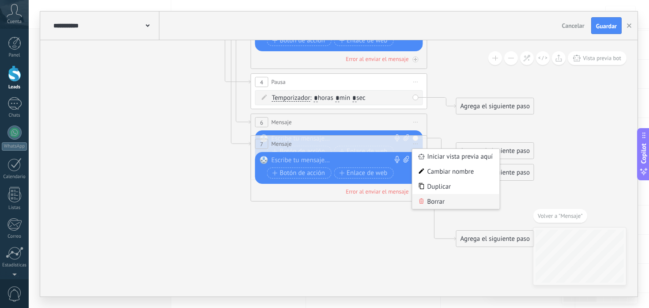
click at [436, 201] on div "Borrar" at bounding box center [456, 201] width 87 height 15
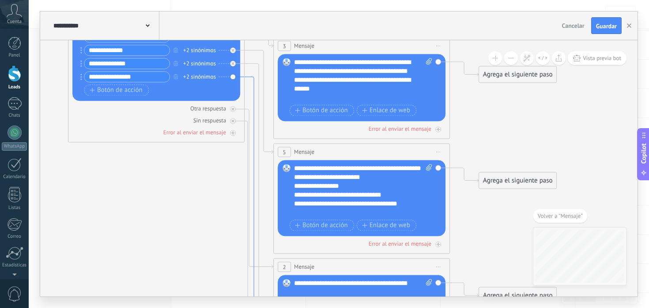
click at [252, 87] on icon at bounding box center [259, 285] width 29 height 417
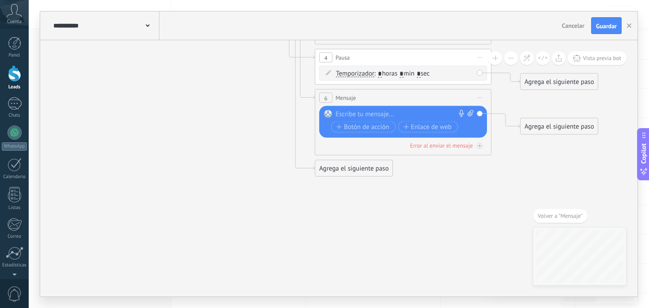
click at [330, 171] on div "Agrega el siguiente paso" at bounding box center [353, 168] width 77 height 15
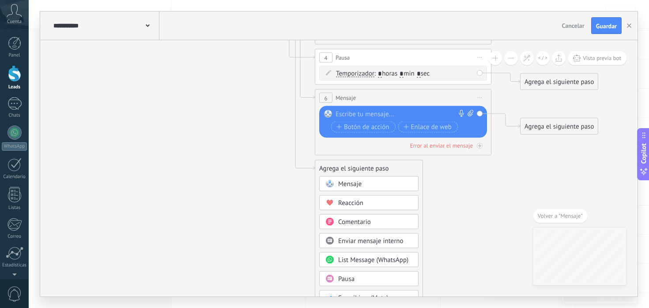
click at [348, 180] on span "Mensaje" at bounding box center [349, 184] width 23 height 8
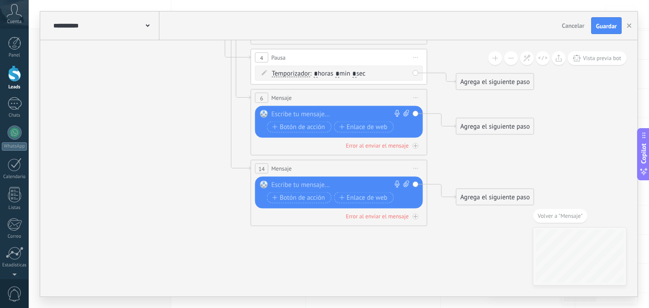
click at [335, 183] on div at bounding box center [337, 185] width 131 height 9
click at [415, 95] on span "Iniciar vista previa aquí Cambiar nombre Duplicar [GEOGRAPHIC_DATA]" at bounding box center [416, 97] width 14 height 13
click at [425, 156] on div "Borrar" at bounding box center [456, 155] width 87 height 15
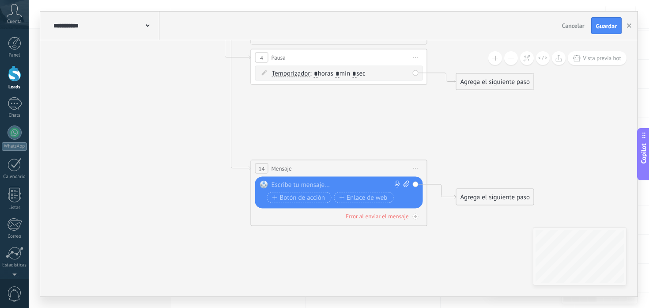
click at [289, 185] on div at bounding box center [337, 185] width 131 height 9
paste div
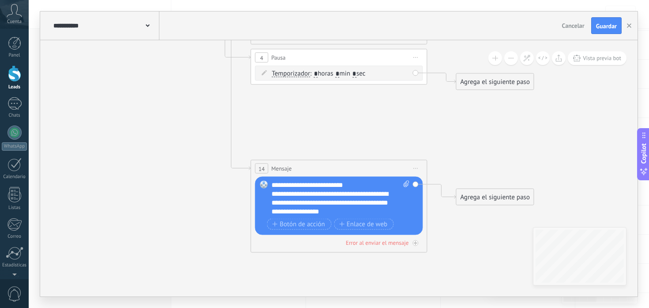
click at [423, 169] on div "14 Mensaje ******* (a): Todos los contactos - canales seleccionados Todos los c…" at bounding box center [339, 168] width 176 height 16
click at [416, 168] on icon at bounding box center [416, 168] width 4 height 1
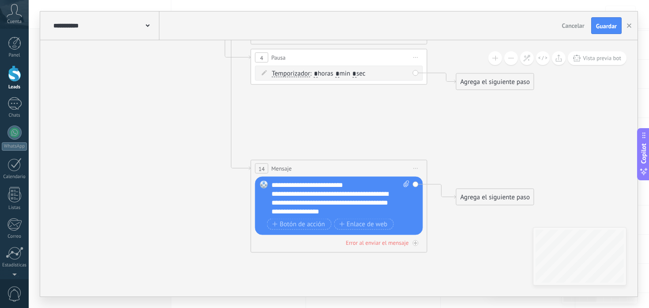
click at [482, 199] on div "Agrega el siguiente paso" at bounding box center [495, 197] width 77 height 15
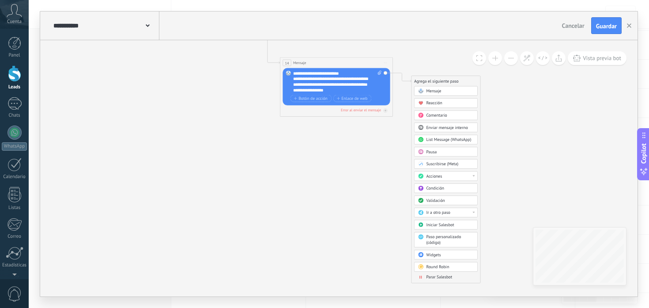
click at [440, 279] on span "Parar Salesbot" at bounding box center [439, 276] width 26 height 5
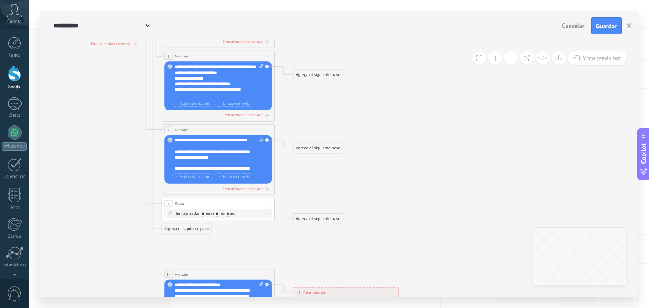
click at [266, 129] on icon at bounding box center [267, 129] width 3 height 0
click at [268, 130] on span "Iniciar vista previa aquí Cambiar nombre Duplicar [GEOGRAPHIC_DATA]" at bounding box center [267, 130] width 9 height 8
click at [369, 126] on icon at bounding box center [143, 112] width 643 height 682
click at [328, 144] on div "Agrega el siguiente paso" at bounding box center [317, 148] width 49 height 9
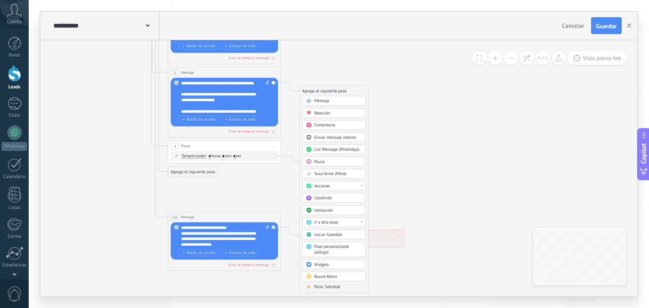
click at [326, 288] on span "Parar Salesbot" at bounding box center [328, 286] width 26 height 5
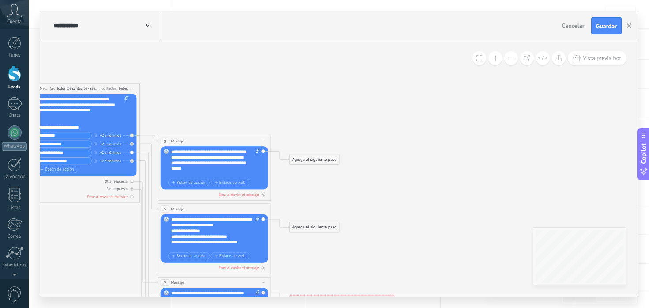
click at [266, 142] on span "Iniciar vista previa aquí Cambiar nombre Duplicar [GEOGRAPHIC_DATA]" at bounding box center [263, 141] width 9 height 8
click at [329, 142] on icon at bounding box center [139, 264] width 643 height 682
click at [319, 159] on div "Agrega el siguiente paso" at bounding box center [314, 159] width 49 height 9
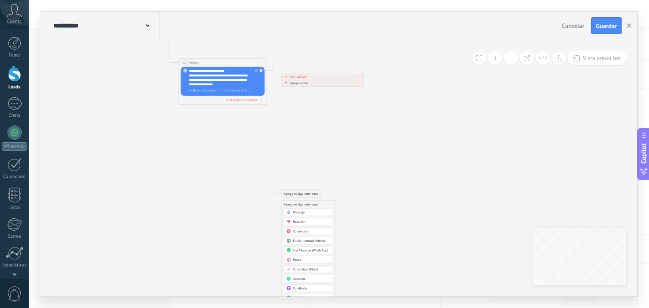
click at [292, 206] on div "Agrega el siguiente paso" at bounding box center [300, 205] width 39 height 8
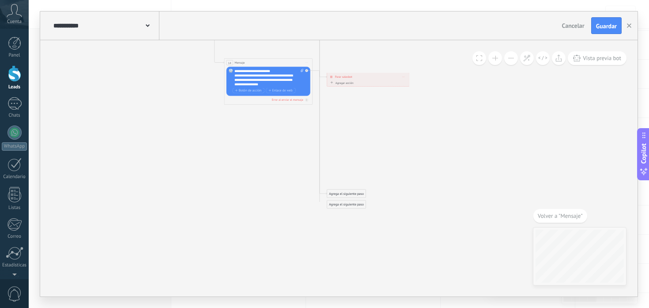
click at [337, 193] on div "Agrega el siguiente paso" at bounding box center [346, 194] width 39 height 8
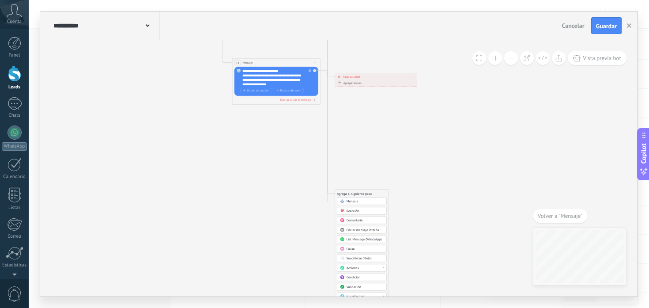
click at [546, 219] on span "Volver a "Mensaje"" at bounding box center [560, 216] width 45 height 8
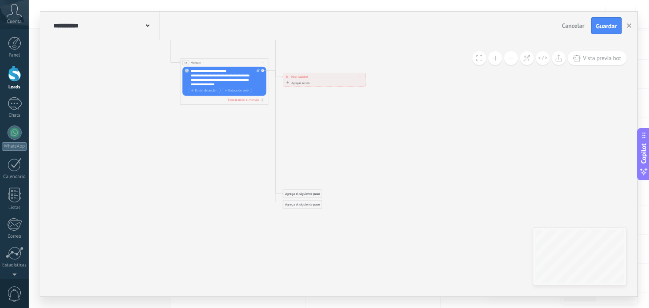
click at [306, 192] on div "Agrega el siguiente paso" at bounding box center [302, 194] width 39 height 8
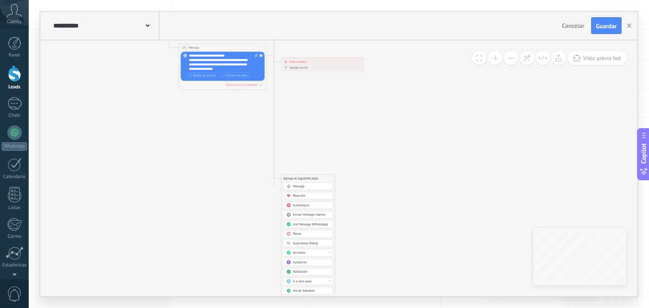
click at [316, 186] on div "Mensaje" at bounding box center [311, 186] width 37 height 4
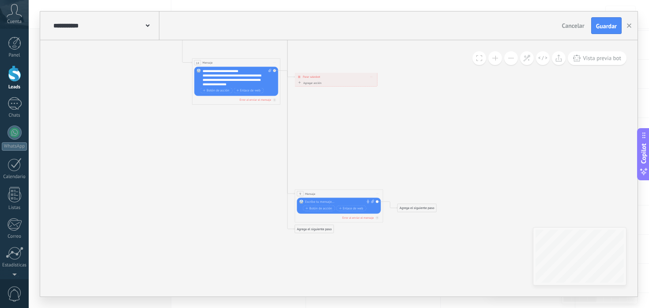
click at [379, 194] on span "Iniciar vista previa aquí Cambiar nombre Duplicar [GEOGRAPHIC_DATA]" at bounding box center [377, 193] width 7 height 7
click at [381, 221] on icon at bounding box center [380, 222] width 3 height 3
click at [323, 228] on div "Agrega el siguiente paso" at bounding box center [314, 229] width 39 height 8
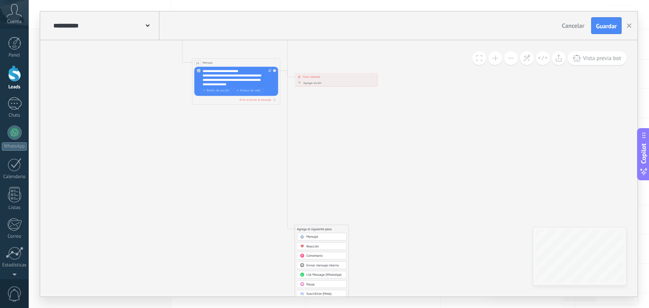
click at [329, 236] on div "Mensaje" at bounding box center [325, 237] width 37 height 4
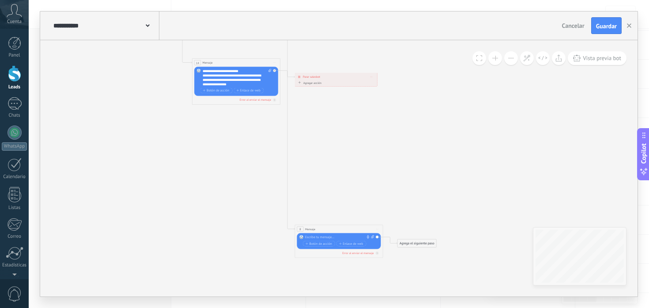
click at [379, 229] on span "Iniciar vista previa aquí Cambiar nombre Duplicar [GEOGRAPHIC_DATA]" at bounding box center [377, 229] width 7 height 7
click at [383, 256] on div "Borrar" at bounding box center [398, 258] width 44 height 8
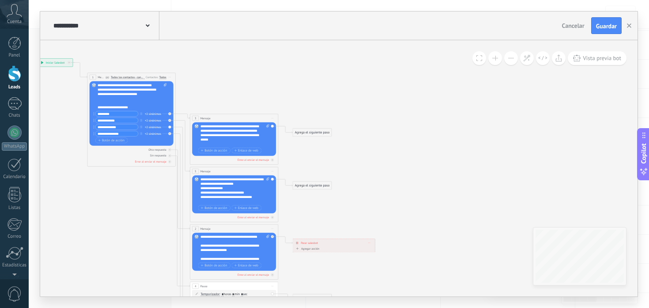
click at [310, 130] on div "Agrega el siguiente paso" at bounding box center [312, 133] width 39 height 8
click at [323, 286] on span "Parar Salesbot" at bounding box center [314, 286] width 20 height 4
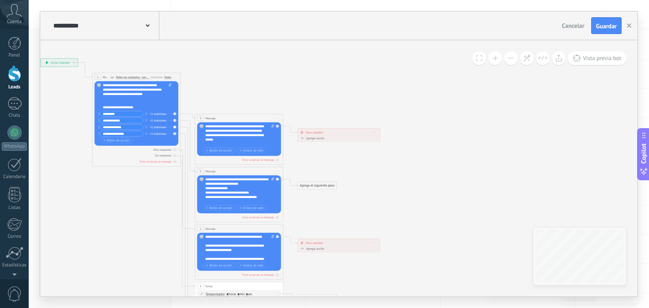
click at [323, 186] on div "Agrega el siguiente paso" at bounding box center [317, 186] width 39 height 8
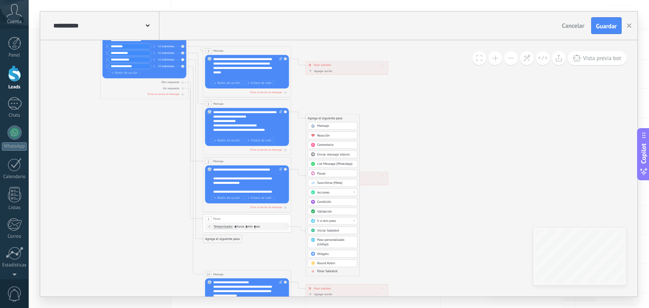
click at [323, 273] on span "Parar Salesbot" at bounding box center [328, 271] width 20 height 4
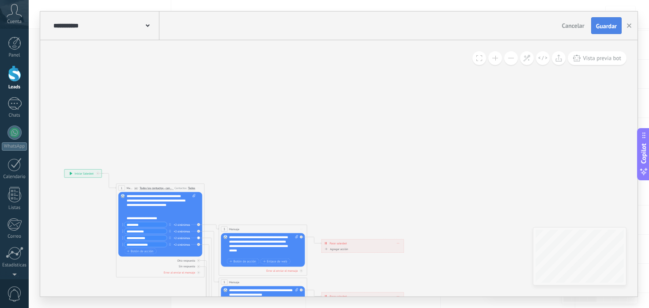
click at [607, 20] on button "Guardar" at bounding box center [607, 25] width 30 height 17
click at [600, 27] on span "Guardar" at bounding box center [606, 26] width 21 height 6
click at [611, 27] on span "Guardar" at bounding box center [606, 26] width 21 height 6
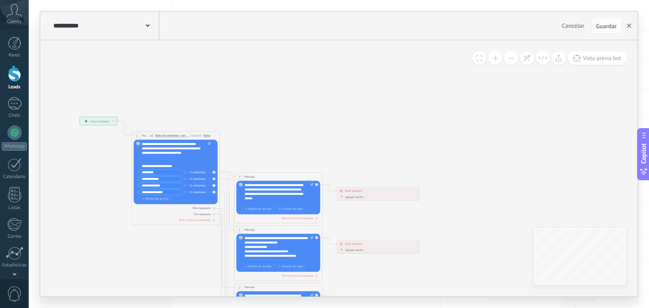
click at [630, 25] on use "button" at bounding box center [629, 25] width 4 height 4
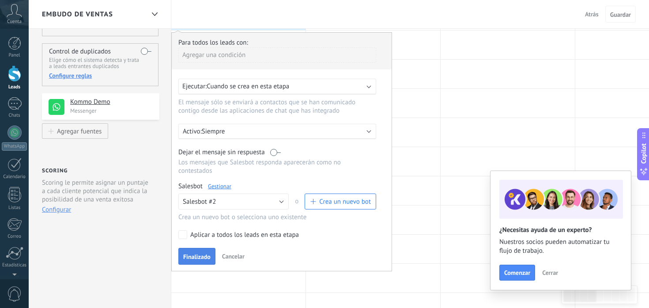
click at [199, 255] on span "Finalizado" at bounding box center [196, 257] width 27 height 6
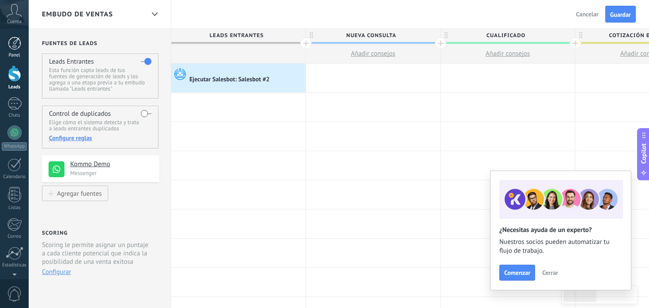
click at [15, 48] on div at bounding box center [14, 43] width 13 height 13
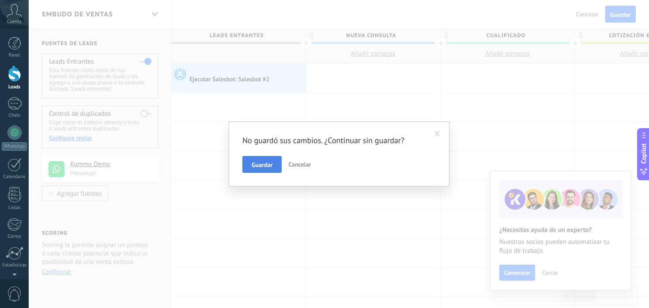
click at [264, 164] on span "Guardar" at bounding box center [262, 165] width 21 height 6
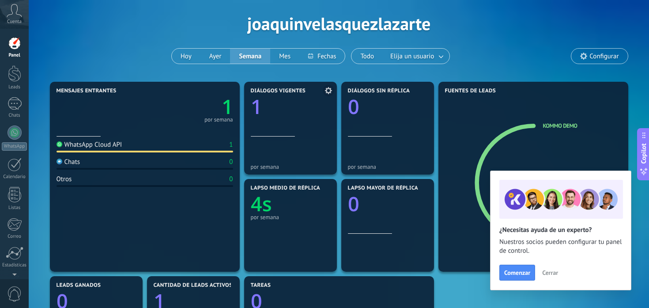
scroll to position [50, 0]
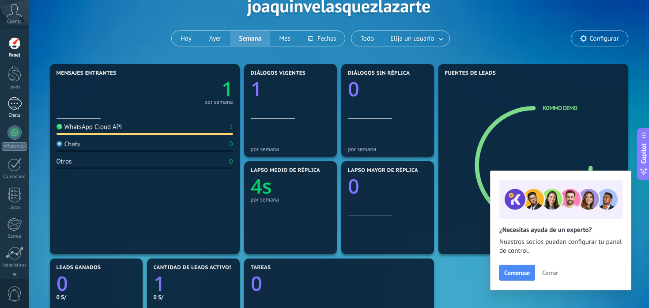
click at [12, 100] on div "1" at bounding box center [15, 103] width 14 height 13
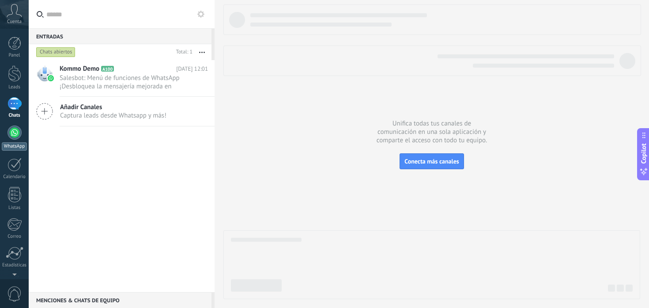
click at [18, 141] on link "WhatsApp" at bounding box center [14, 137] width 29 height 25
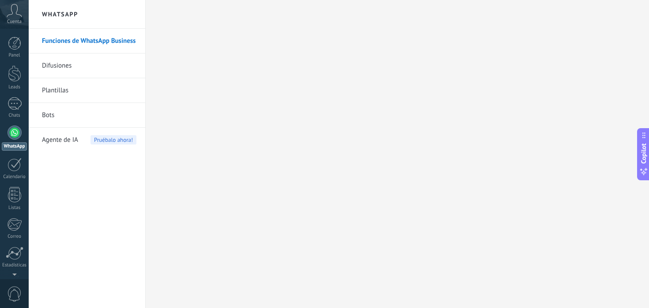
click at [72, 110] on link "Bots" at bounding box center [89, 115] width 95 height 25
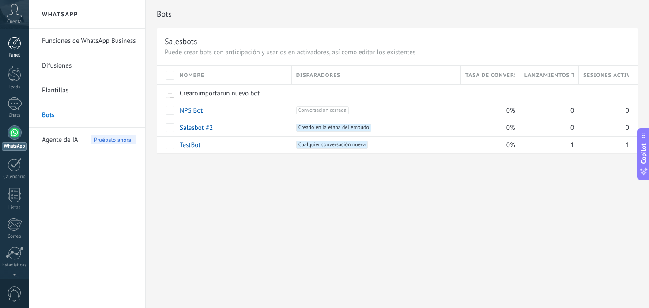
click at [13, 47] on div at bounding box center [14, 43] width 13 height 13
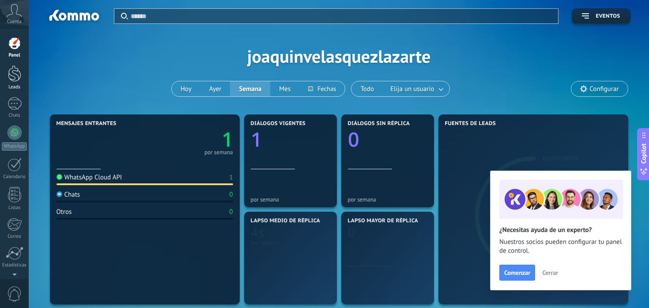
click at [8, 83] on link "Leads" at bounding box center [14, 77] width 29 height 25
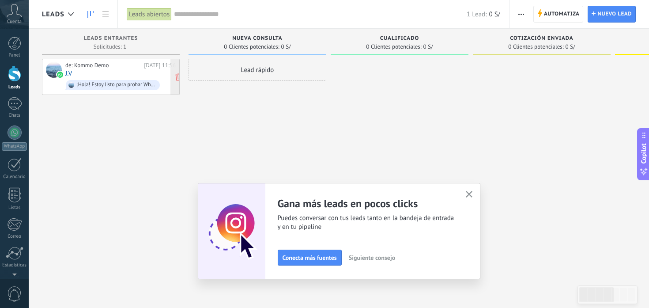
click at [130, 80] on div "¡Hola! Estoy listo para probar WhatsApp en Kommo. Mi código de verificación es …" at bounding box center [113, 85] width 94 height 10
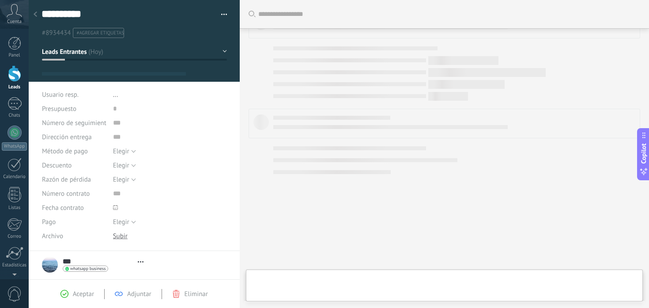
type textarea "**********"
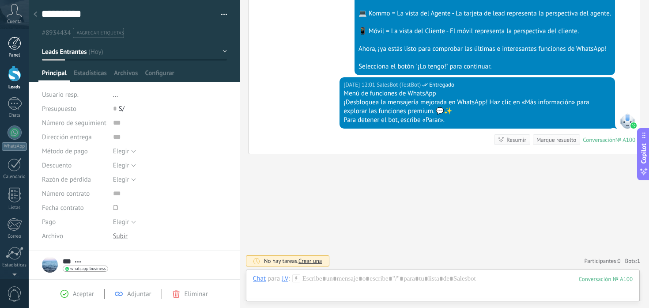
click at [15, 43] on div at bounding box center [14, 43] width 13 height 13
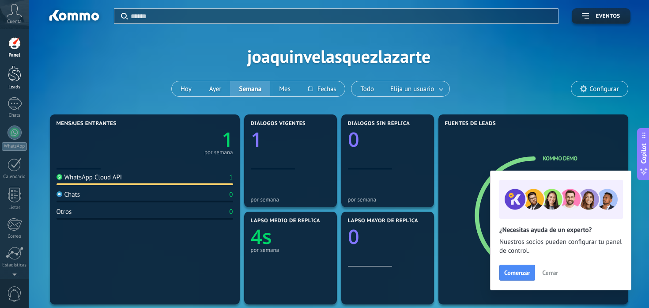
click at [11, 69] on div at bounding box center [14, 73] width 13 height 16
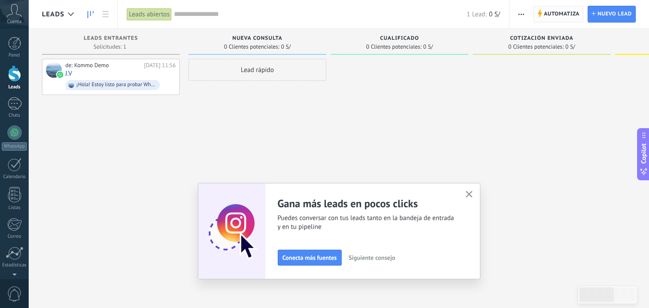
click at [552, 13] on span "Automatiza" at bounding box center [562, 14] width 36 height 16
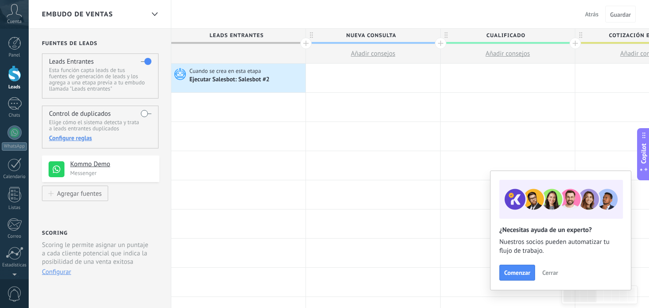
click at [91, 170] on div "Kommo Demo Messenger" at bounding box center [111, 168] width 83 height 17
click at [104, 179] on div "Kommo Demo Messenger" at bounding box center [101, 169] width 118 height 27
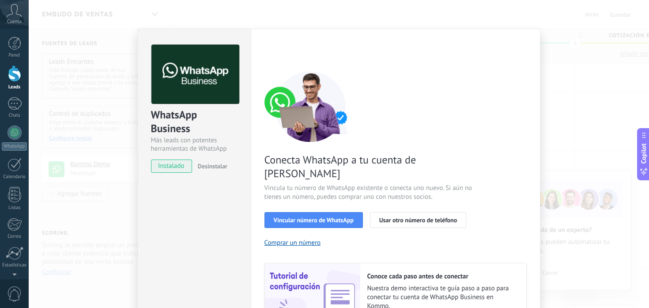
click at [567, 35] on div "WhatsApp Business Más leads con potentes herramientas de WhatsApp instalado Des…" at bounding box center [339, 154] width 621 height 308
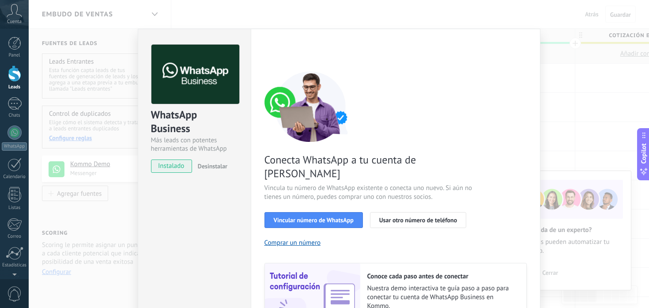
click at [572, 76] on div "WhatsApp Business Más leads con potentes herramientas de WhatsApp instalado Des…" at bounding box center [339, 154] width 621 height 308
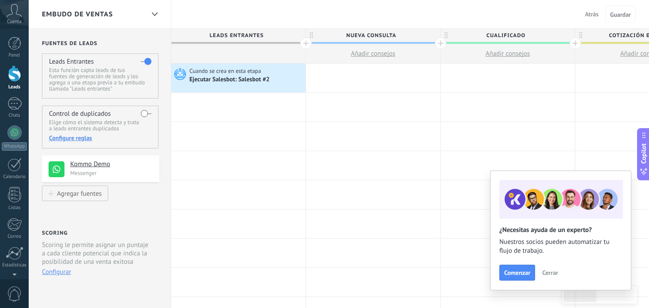
click at [545, 268] on button "Cerrar" at bounding box center [551, 272] width 24 height 13
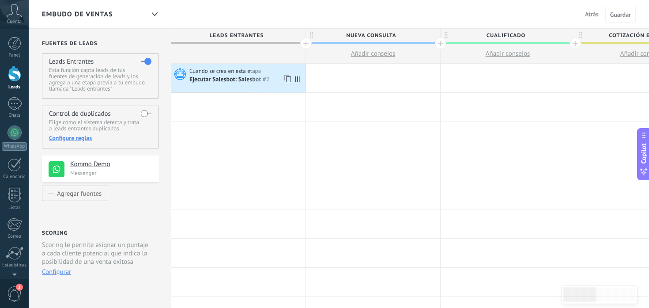
click at [228, 75] on span "Cuando se crea en esta etapa" at bounding box center [226, 71] width 73 height 8
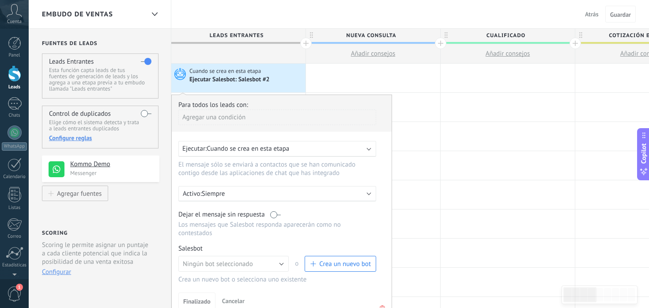
click at [261, 81] on div "Ejecutar Salesbot: Salesbot #2" at bounding box center [231, 80] width 82 height 8
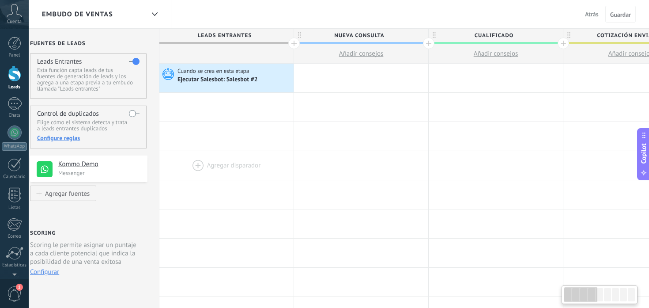
scroll to position [0, 10]
click at [11, 35] on div "Panel Leads 1 Chats WhatsApp Clientes" at bounding box center [28, 154] width 57 height 250
click at [12, 40] on div at bounding box center [14, 43] width 13 height 13
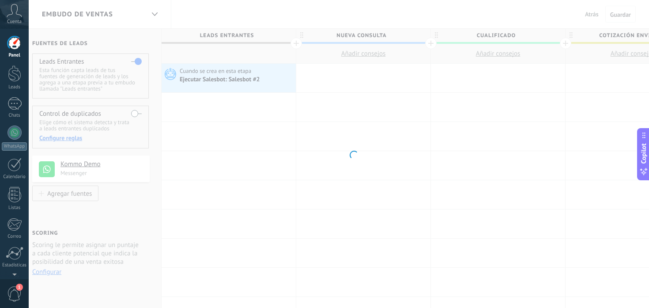
click at [19, 46] on div at bounding box center [14, 43] width 13 height 13
